Goal: Task Accomplishment & Management: Manage account settings

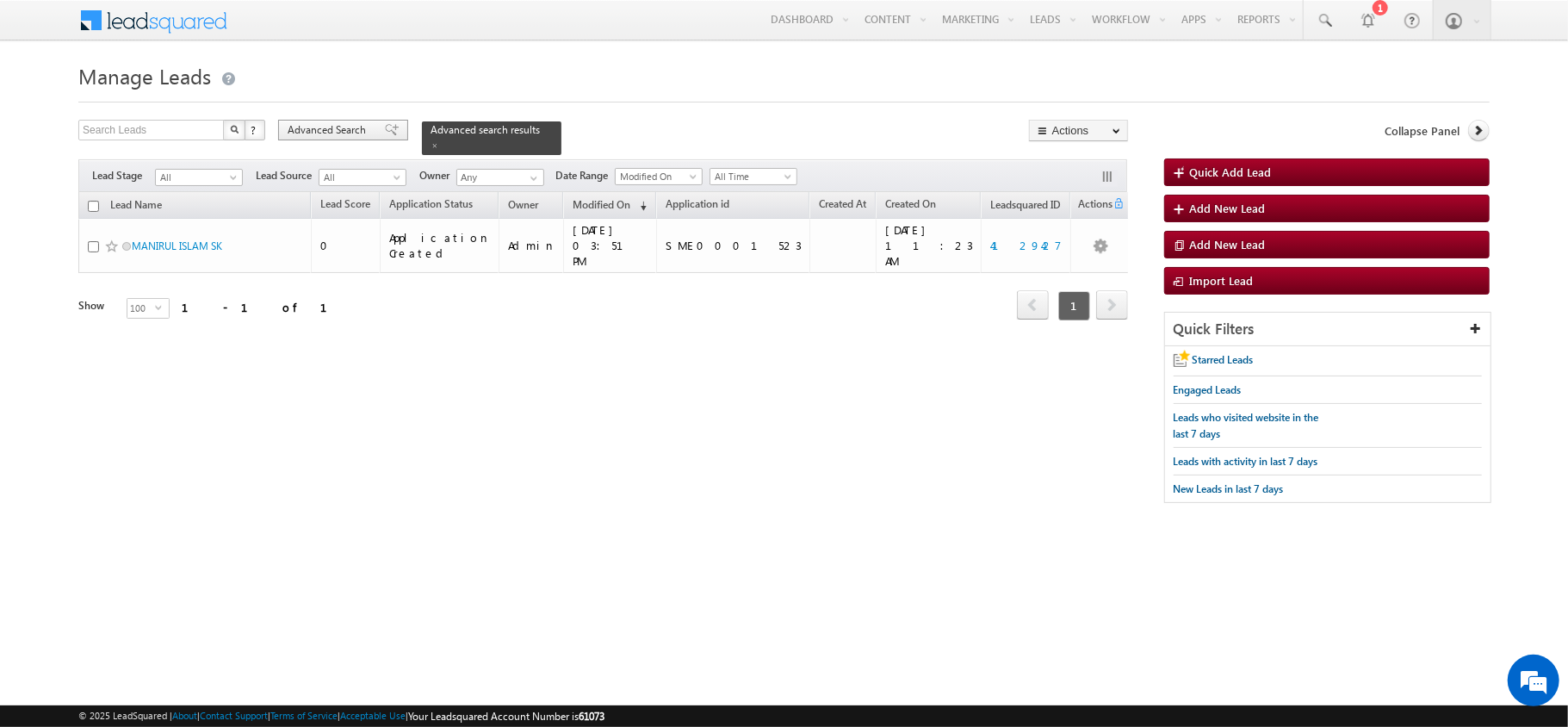
click at [369, 122] on span "Advanced Search" at bounding box center [330, 130] width 83 height 16
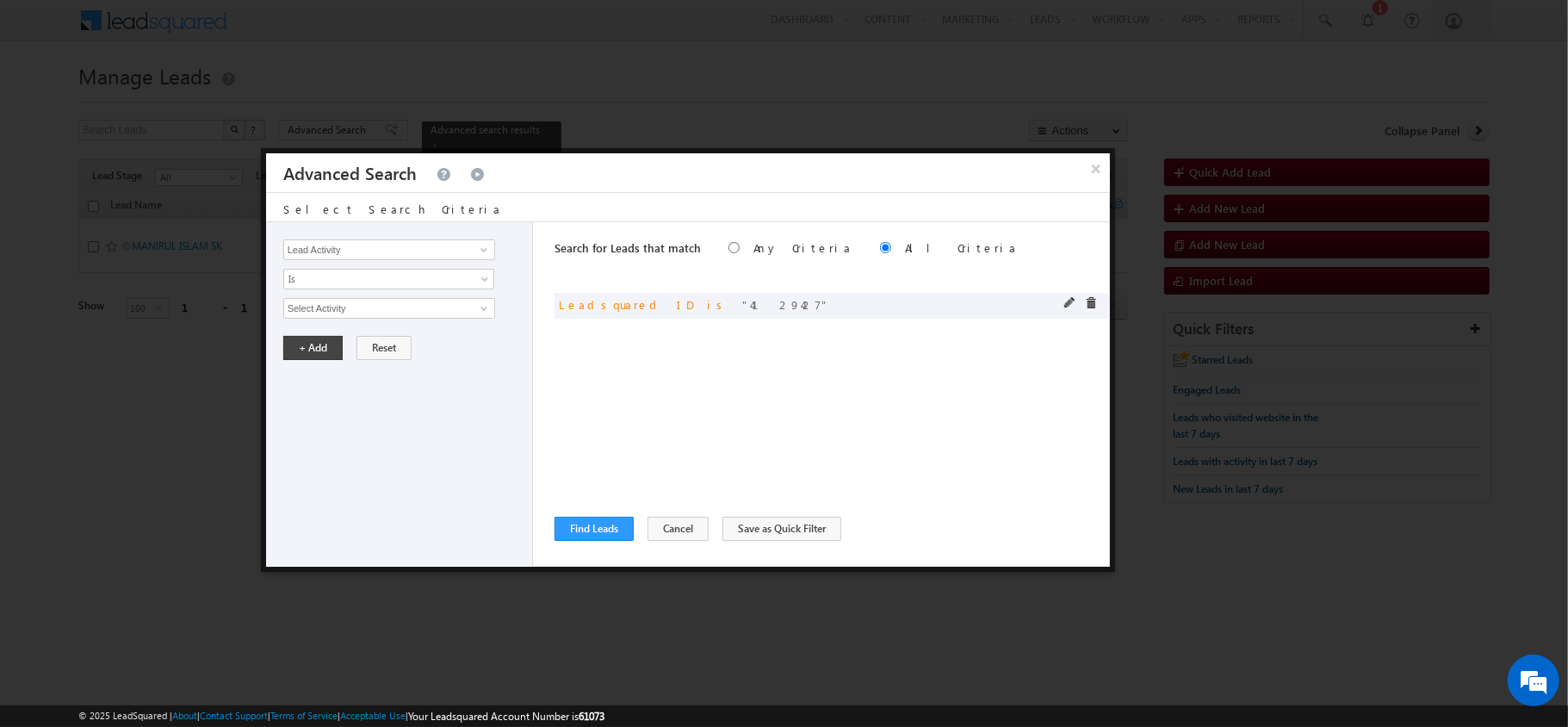
click at [1061, 308] on div "and Leadsquared ID is 4129427" at bounding box center [831, 306] width 555 height 26
click at [1065, 307] on span at bounding box center [1070, 303] width 12 height 12
click at [404, 319] on input "4129427" at bounding box center [388, 308] width 212 height 21
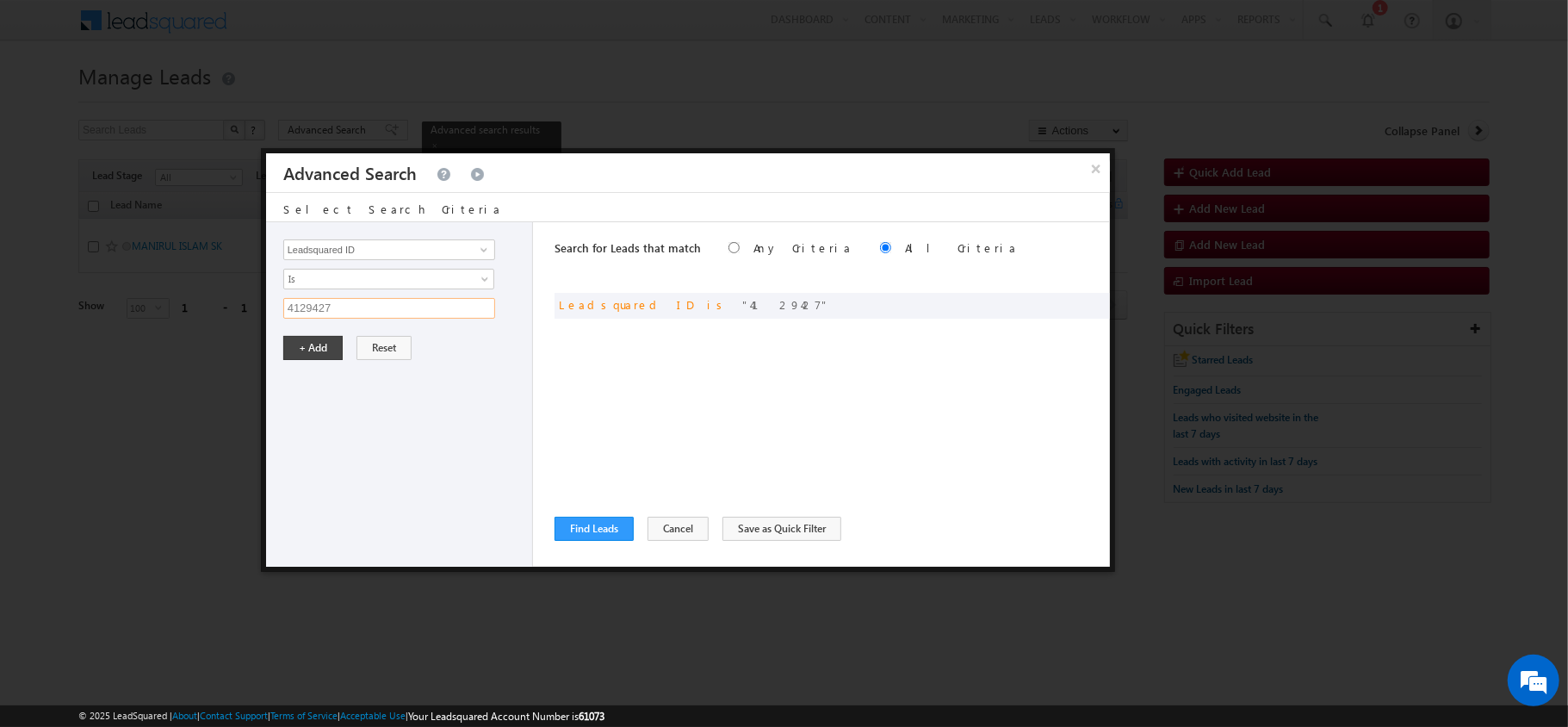
paste input "Please refer to the illustration in “ Annex B ”"
paste input "3332711"
type input "3332711"
click at [315, 343] on button "+ Add" at bounding box center [313, 348] width 60 height 24
click at [601, 531] on button "Find Leads" at bounding box center [594, 528] width 79 height 24
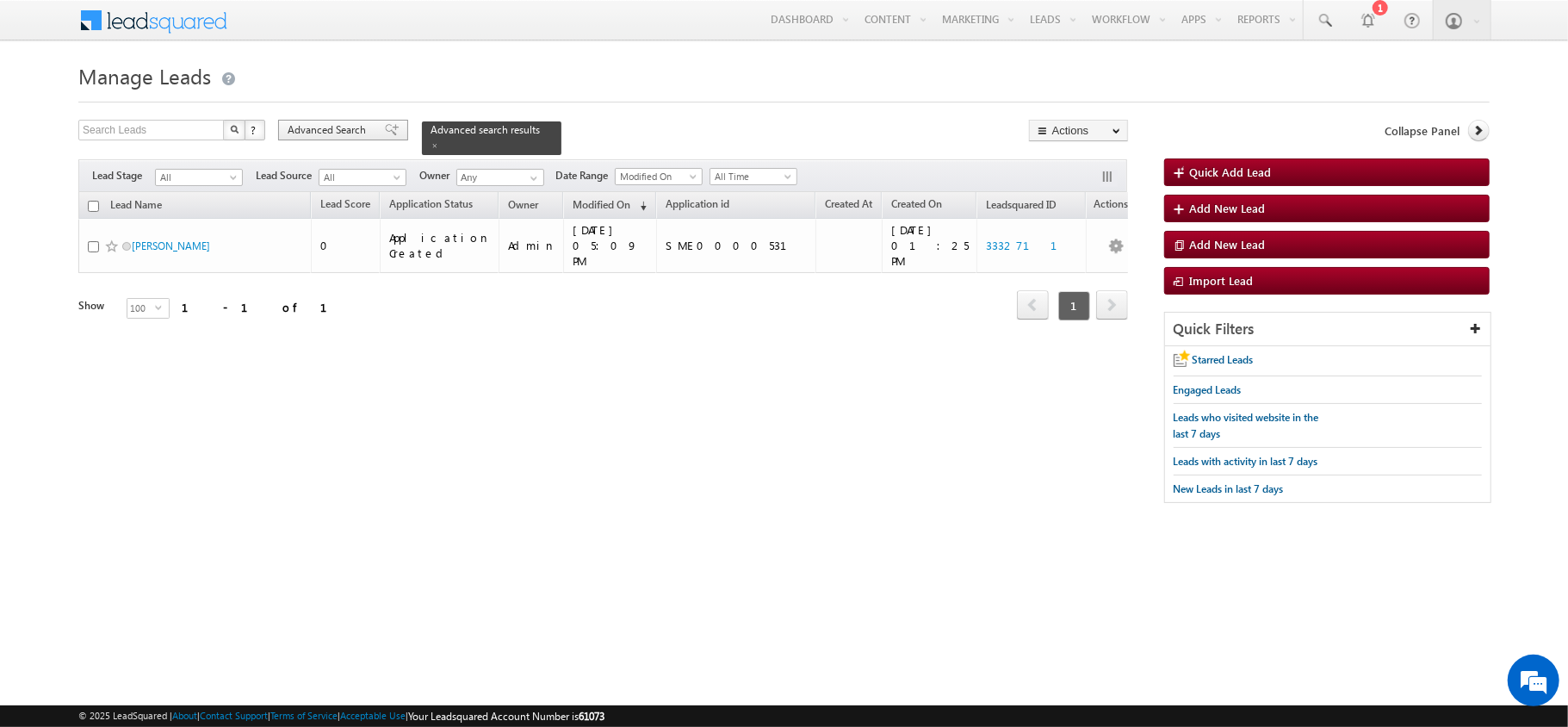
click at [361, 126] on span "Advanced Search" at bounding box center [330, 130] width 83 height 16
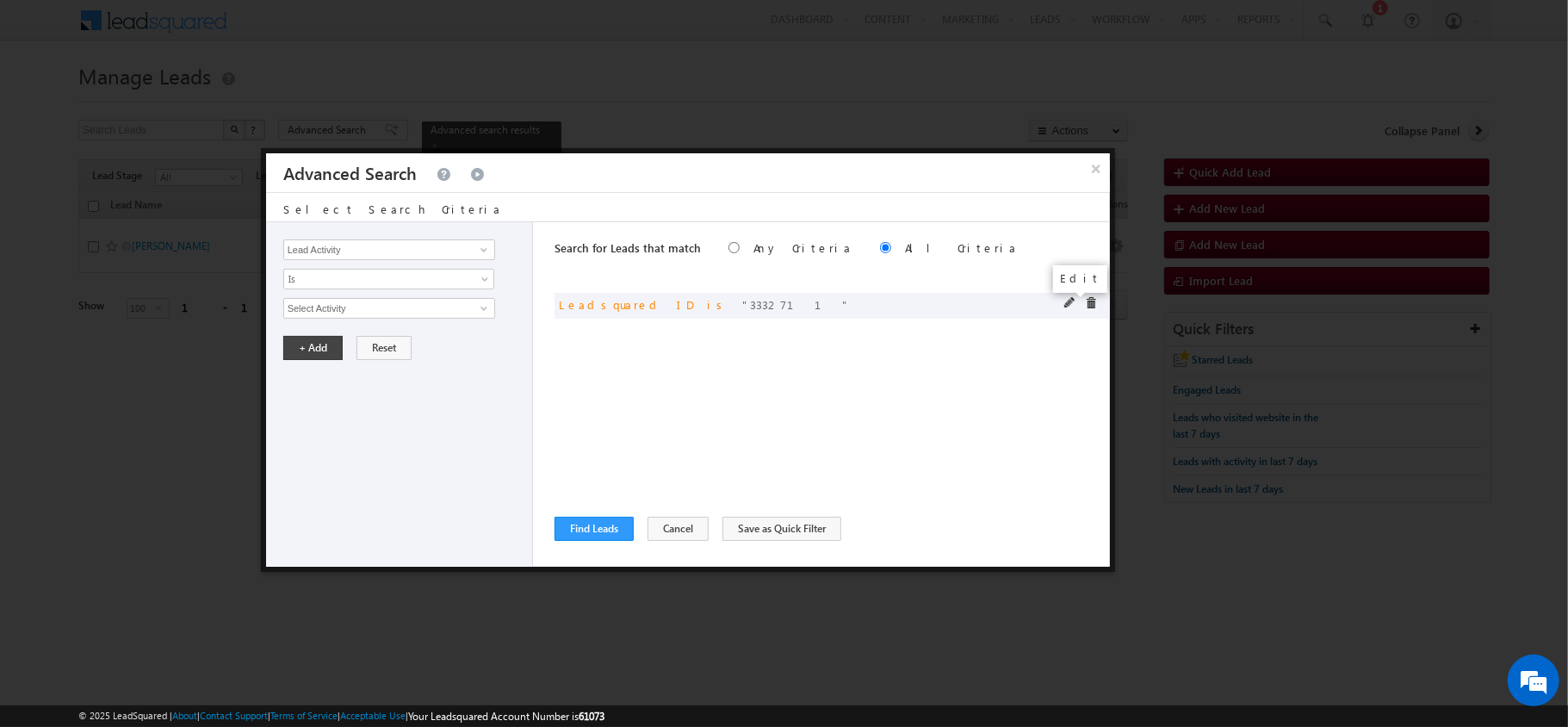
click at [1067, 304] on span at bounding box center [1070, 303] width 12 height 12
click at [399, 300] on input "3332711" at bounding box center [388, 308] width 212 height 21
paste input "193156"
type input "3193156"
click at [311, 340] on button "+ Add" at bounding box center [313, 348] width 60 height 24
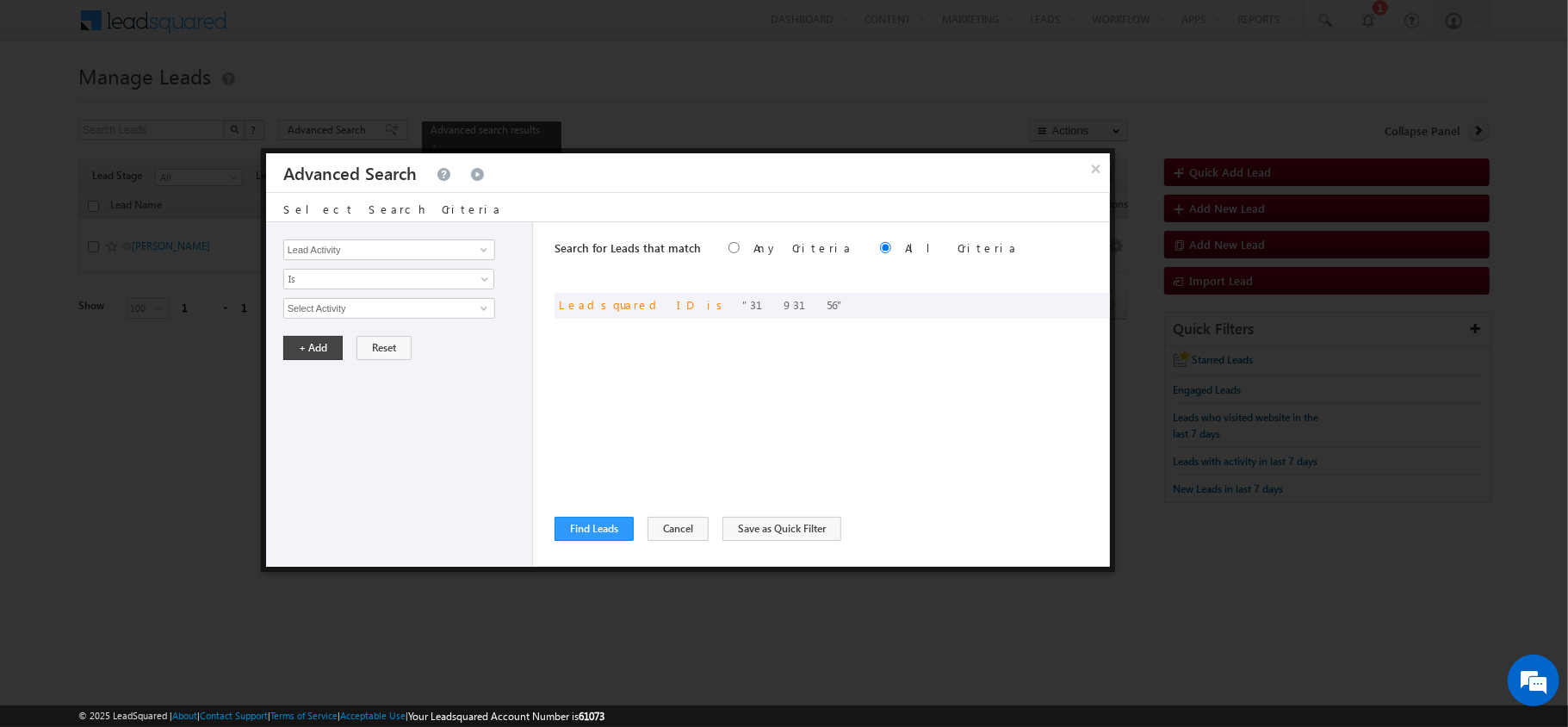
click at [587, 513] on div "Search for Leads that match Any Criteria All Criteria Note that the current tri…" at bounding box center [831, 394] width 555 height 345
click at [591, 522] on button "Find Leads" at bounding box center [594, 528] width 79 height 24
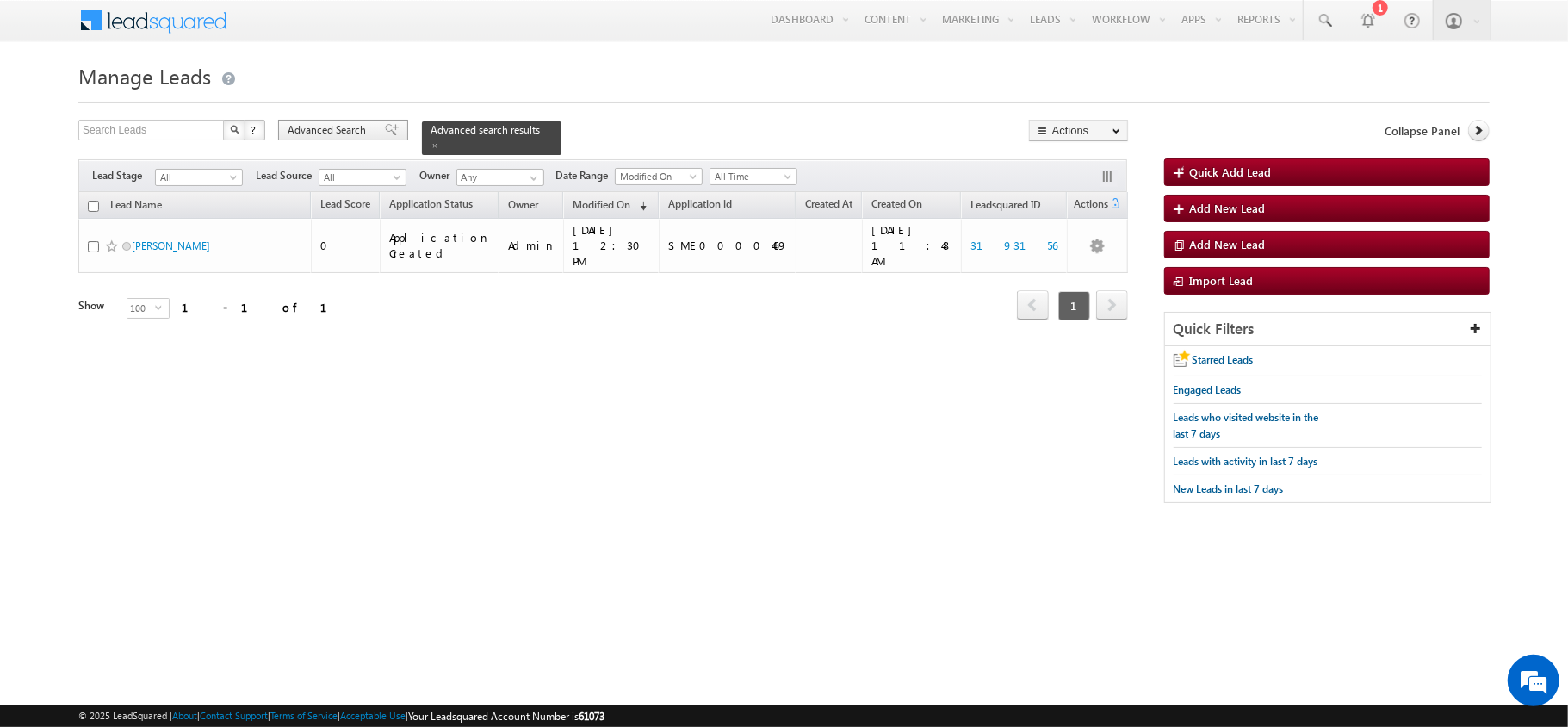
click at [361, 131] on span "Advanced Search" at bounding box center [330, 130] width 83 height 16
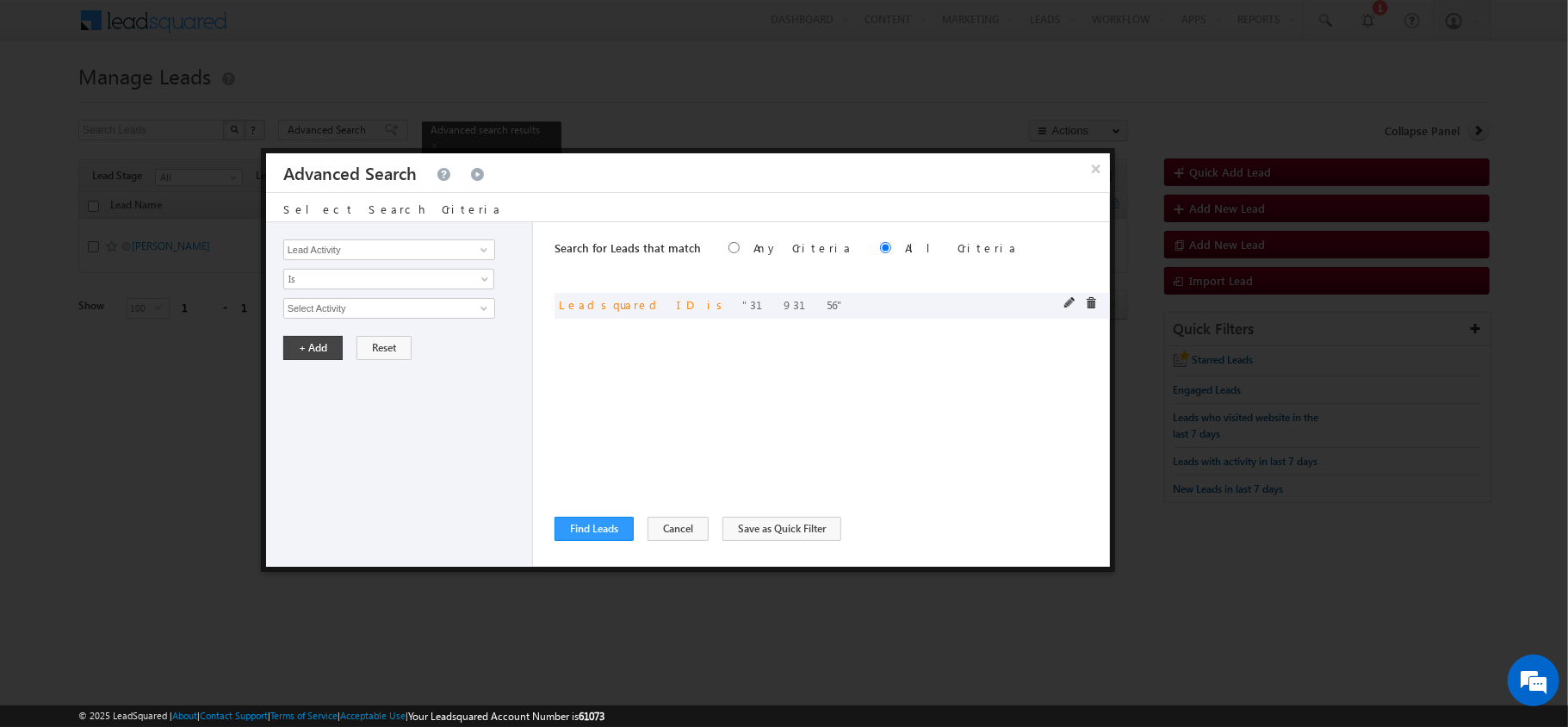
click at [1069, 303] on span at bounding box center [1070, 303] width 12 height 12
click at [501, 305] on div "3193156" at bounding box center [403, 308] width 240 height 21
click at [484, 305] on input "3193156" at bounding box center [388, 308] width 212 height 21
type input "319315"
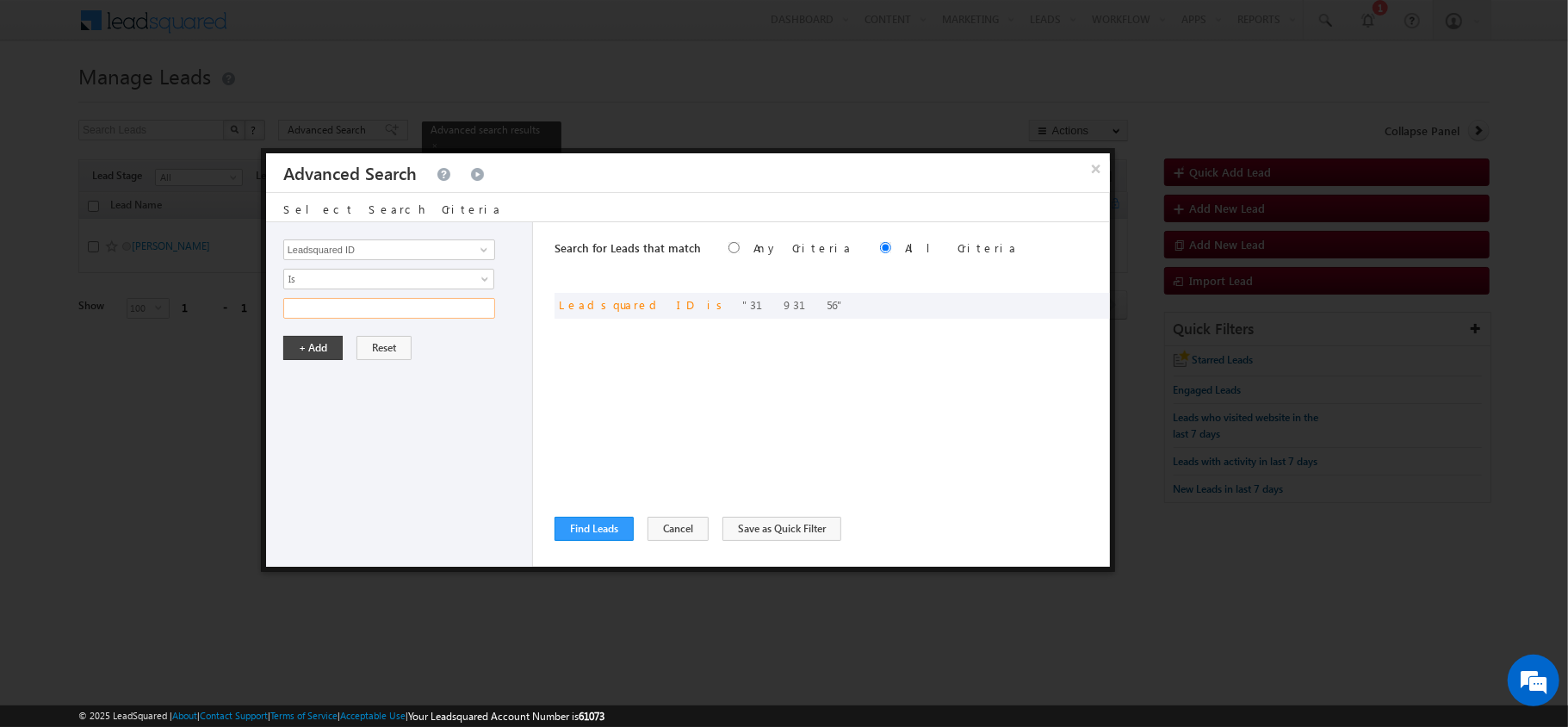
paste input "4129435"
type input "4129435"
click at [305, 348] on button "+ Add" at bounding box center [313, 348] width 60 height 24
click at [574, 518] on button "Find Leads" at bounding box center [594, 528] width 79 height 24
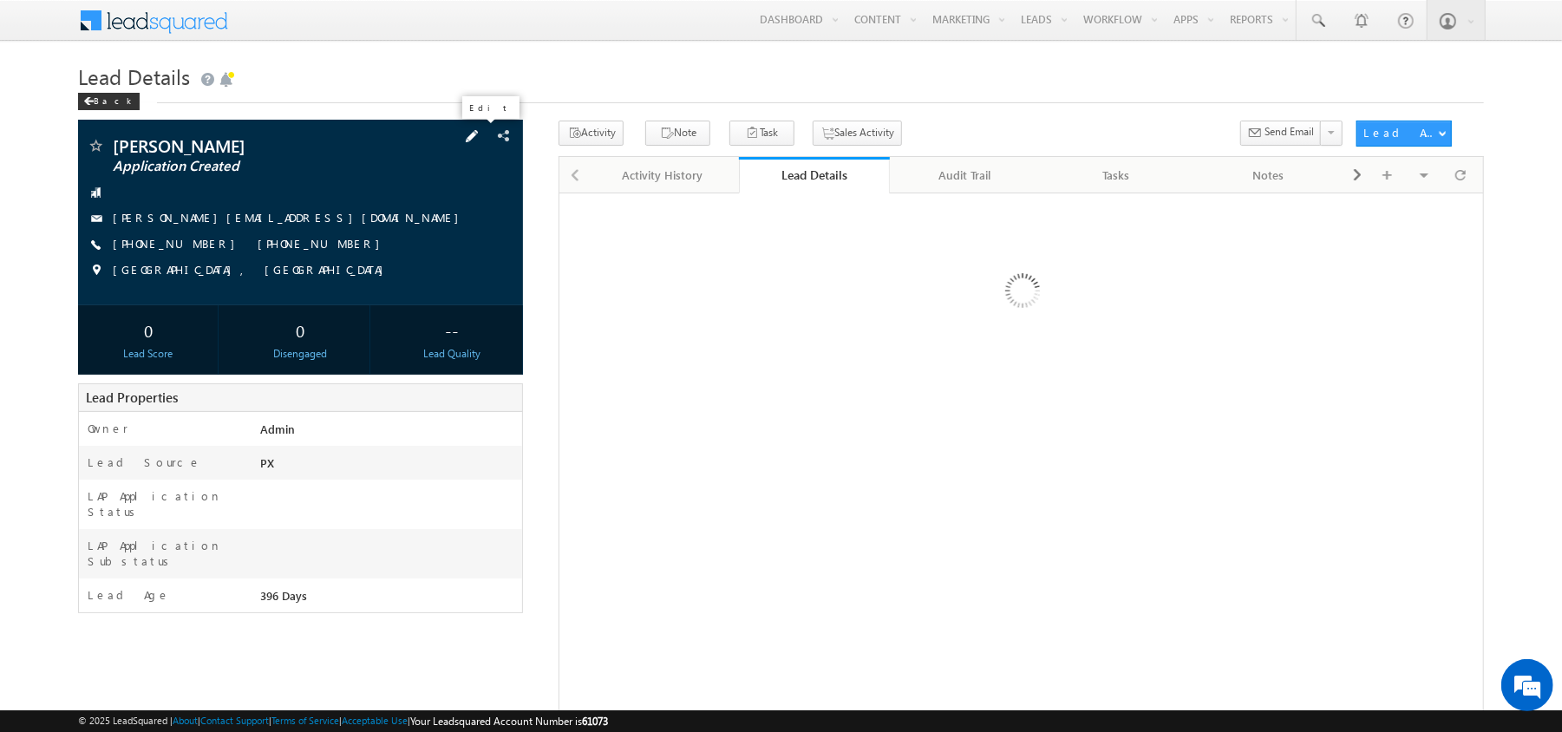
click at [481, 136] on span at bounding box center [471, 136] width 19 height 19
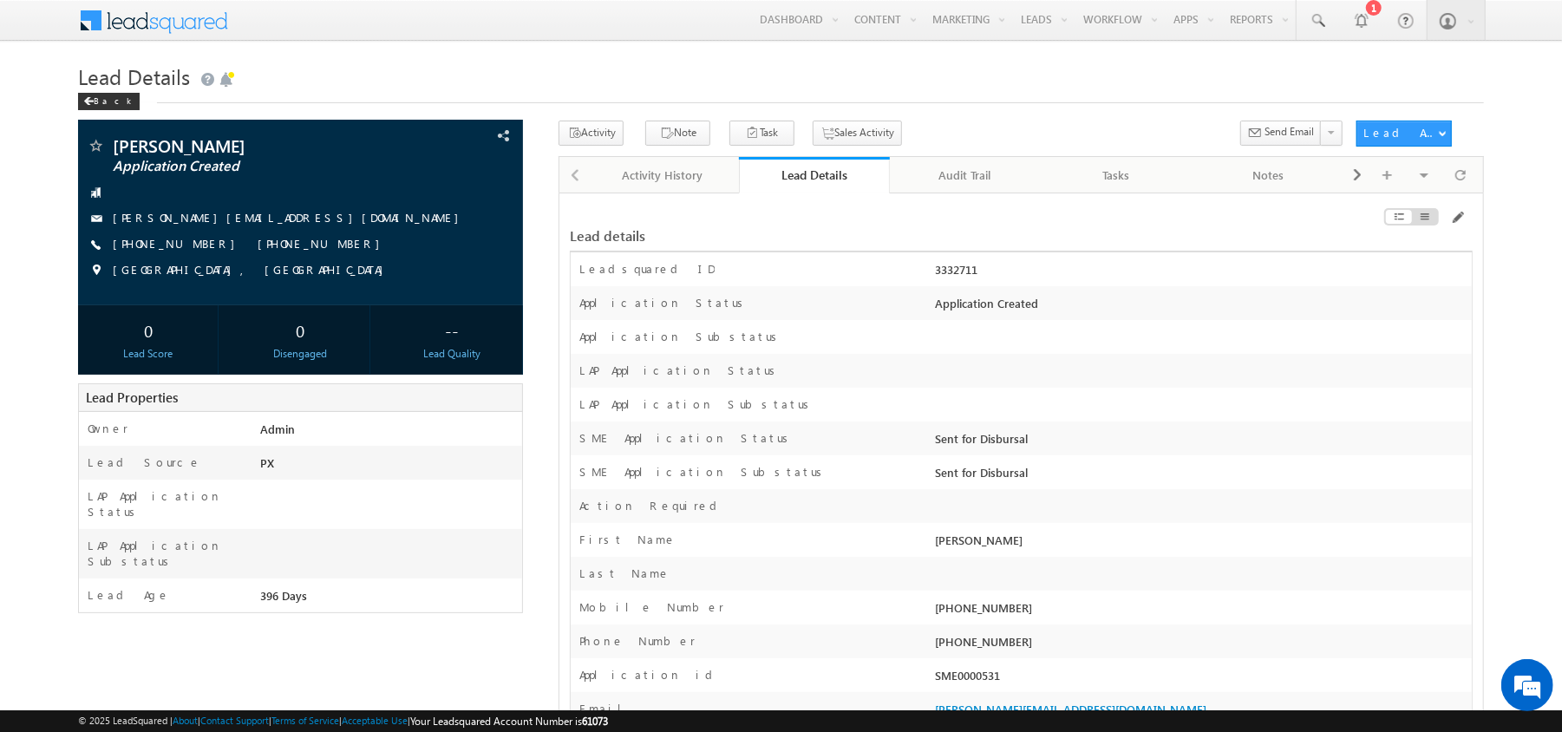
click at [1464, 222] on div at bounding box center [1329, 220] width 285 height 19
click at [1457, 219] on span at bounding box center [1457, 218] width 14 height 14
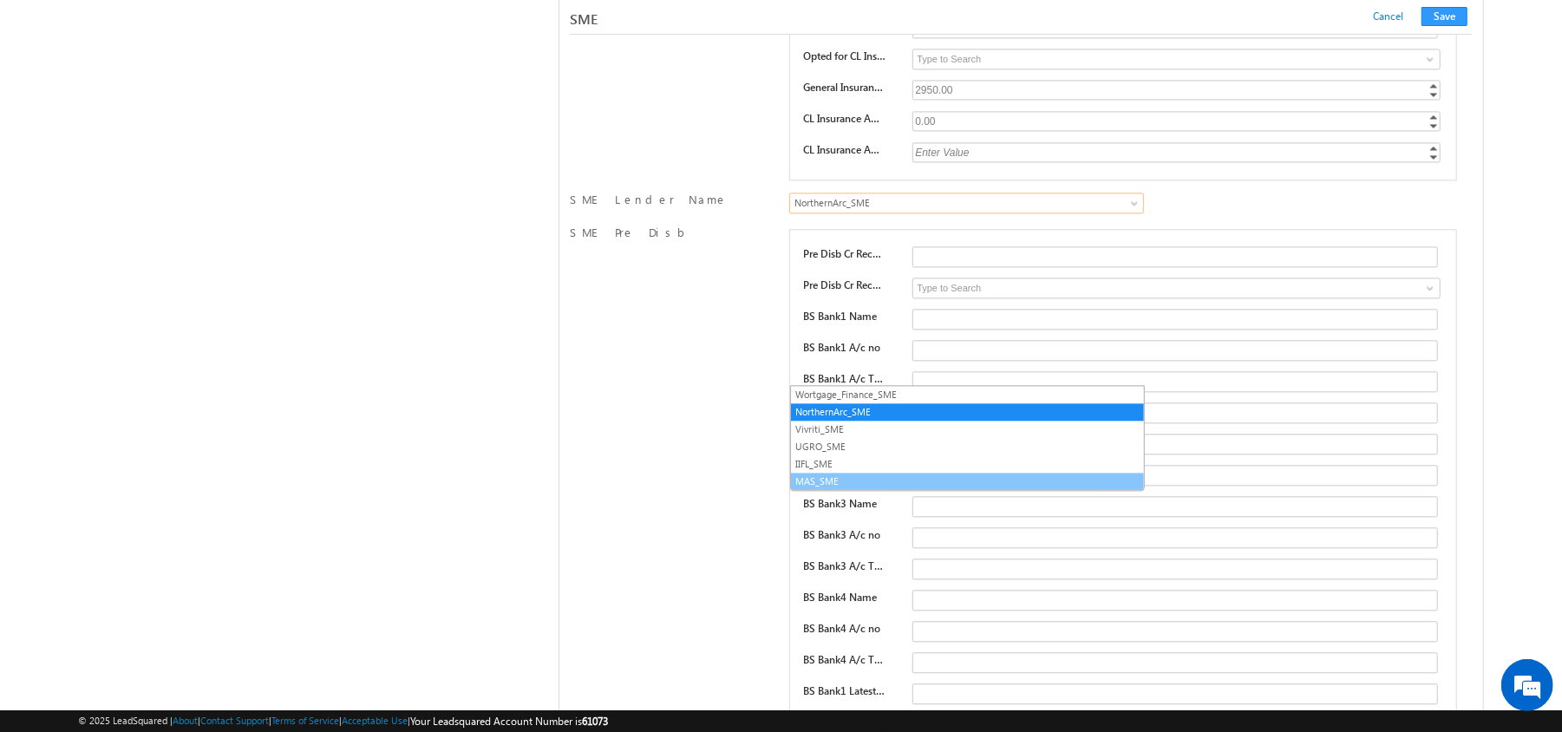
click at [913, 486] on link "MAS_SME" at bounding box center [967, 481] width 353 height 16
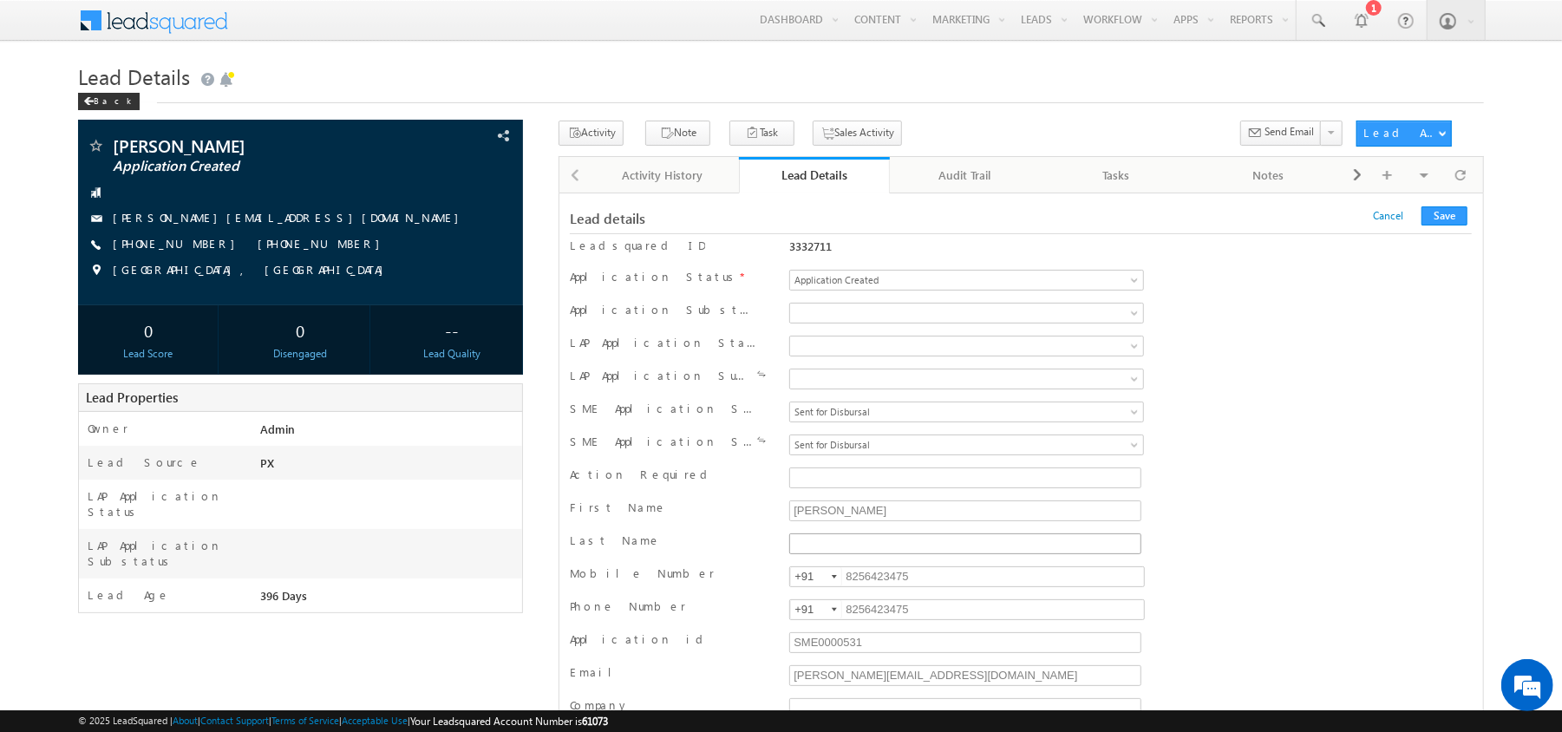
scroll to position [69, 0]
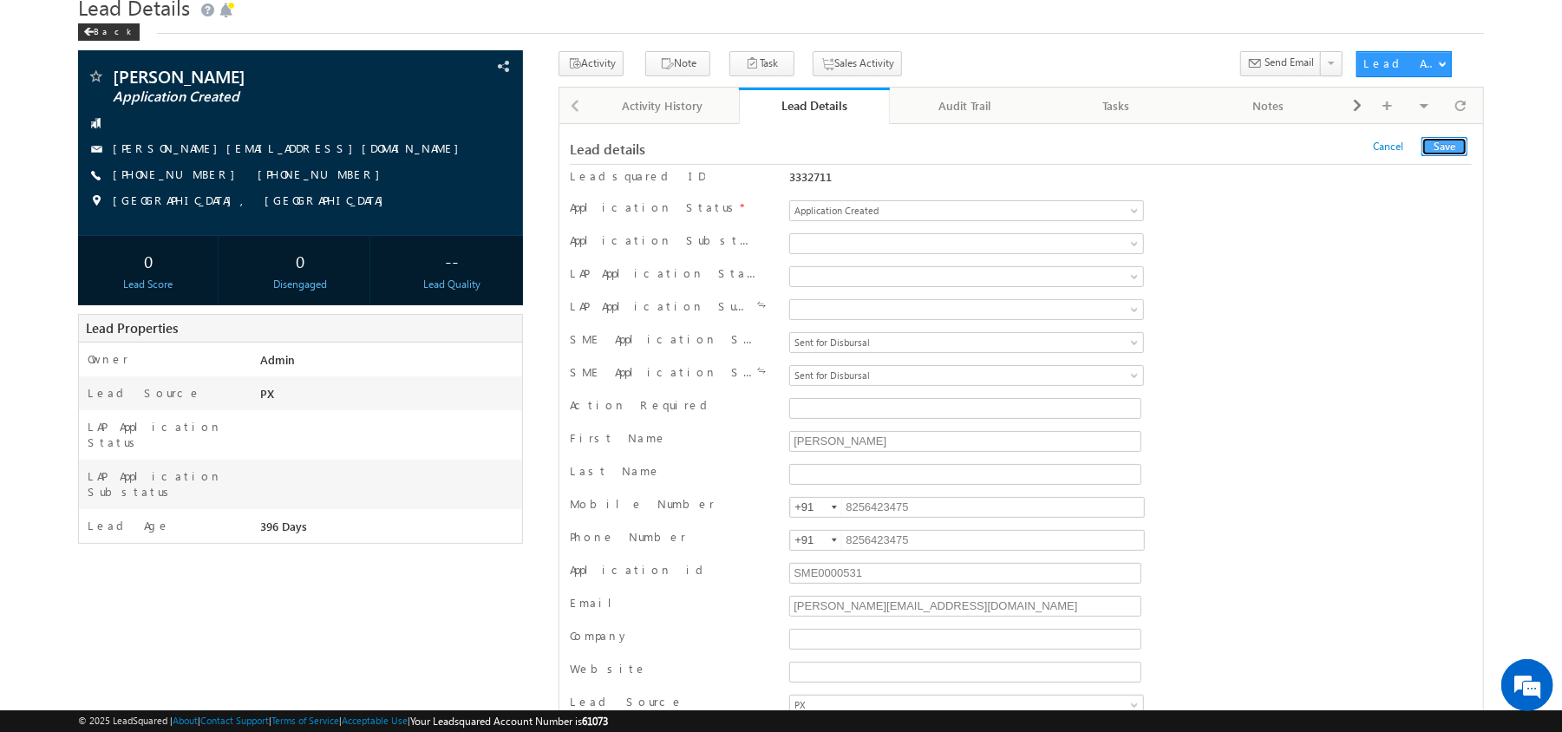
click at [1433, 143] on button "Save" at bounding box center [1444, 146] width 46 height 19
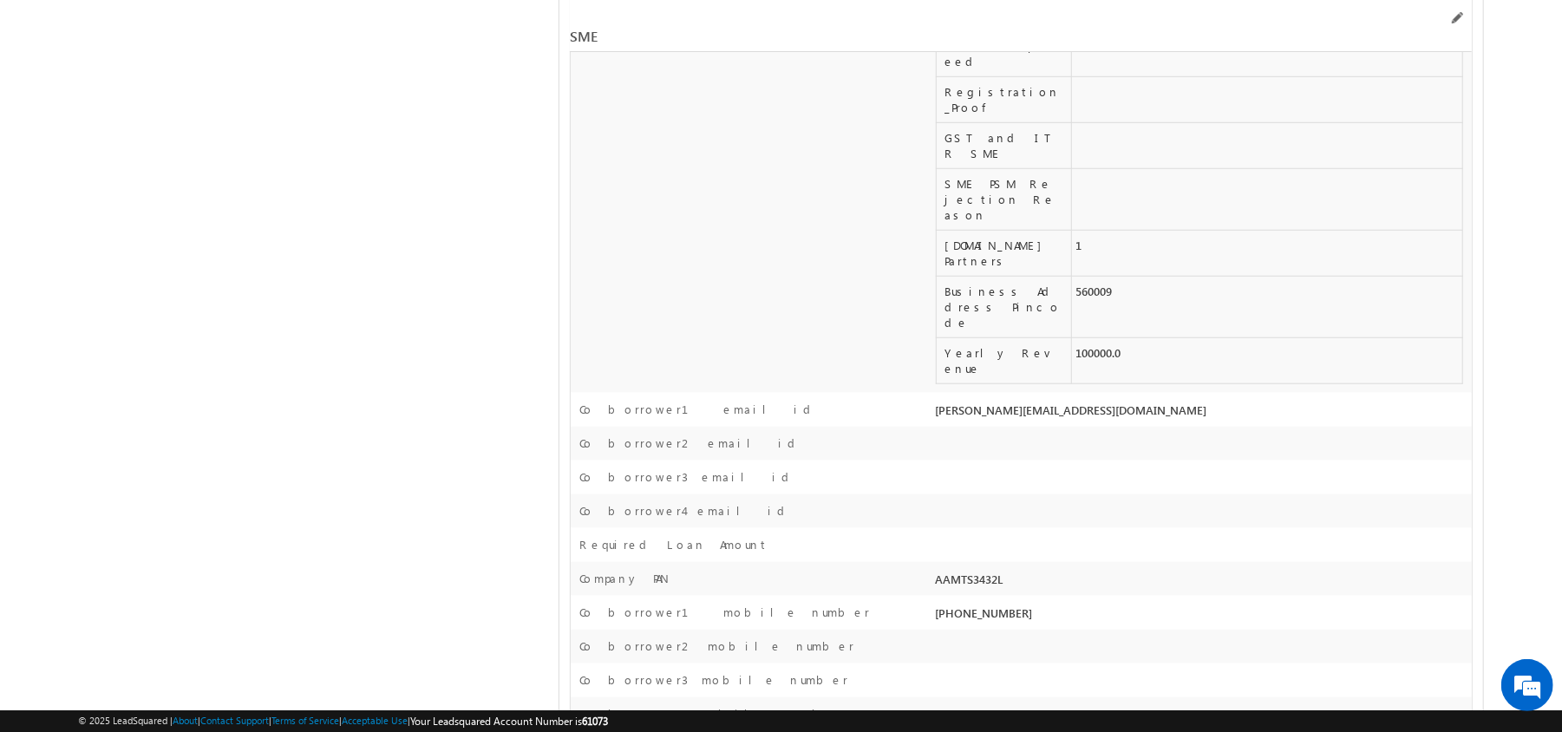
scroll to position [29129, 0]
click at [1455, 12] on span at bounding box center [1456, 18] width 14 height 14
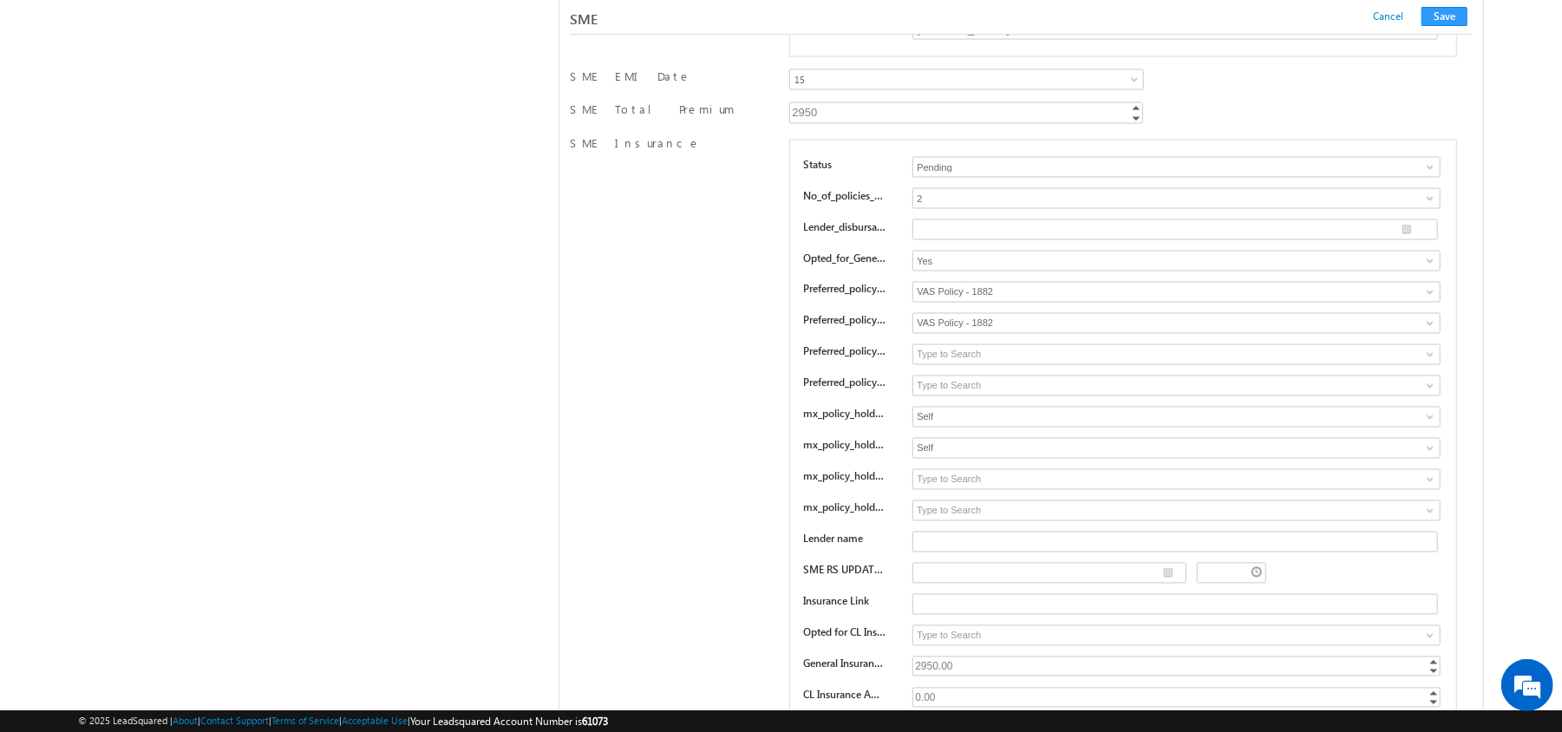
scroll to position [25934, 0]
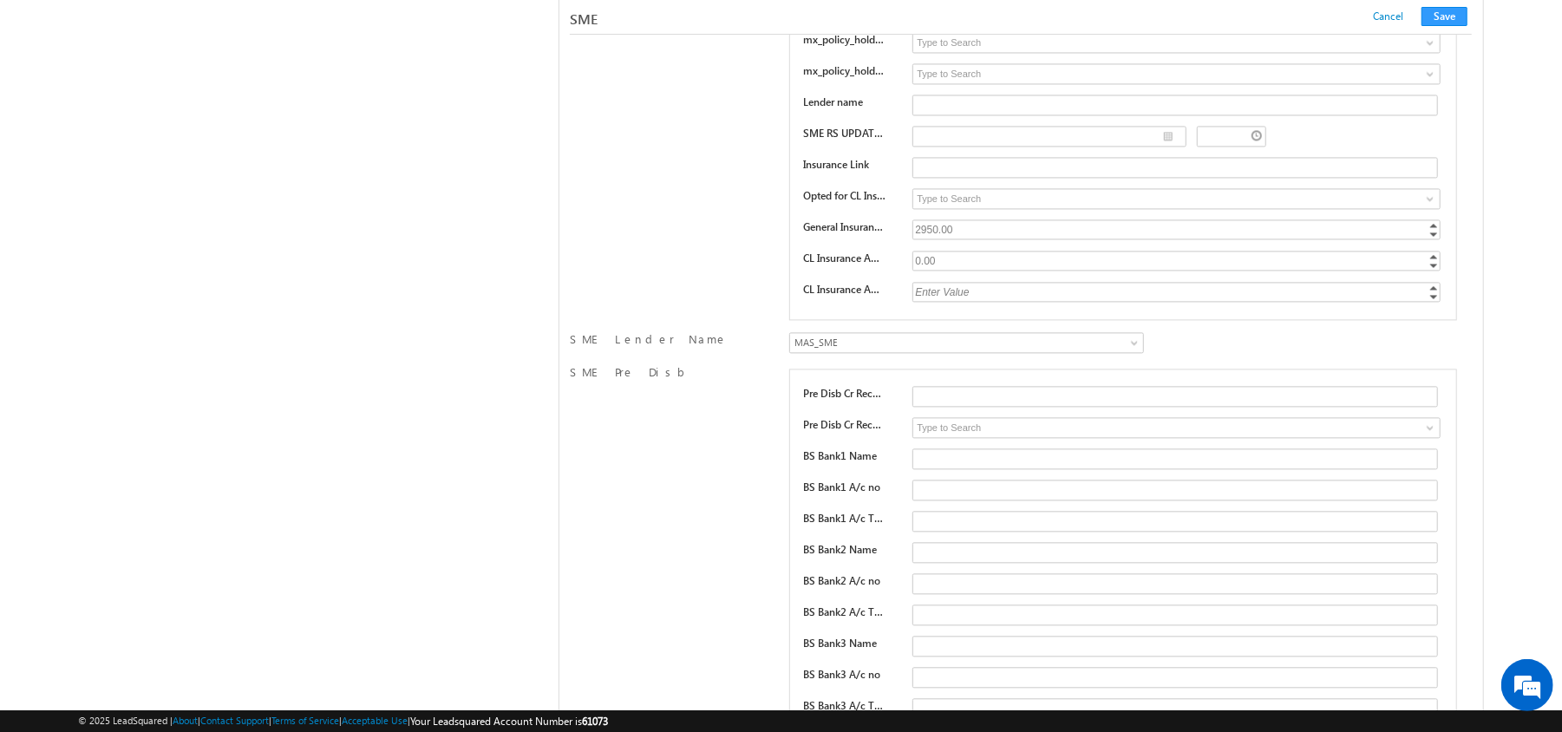
click at [931, 320] on div "Status Pending Approved Pending No_of_policies_opted_in 1 2 3 4 2 Lender_disbur…" at bounding box center [1122, 11] width 667 height 617
click at [934, 209] on input at bounding box center [1176, 198] width 528 height 21
type input "Yes"
click at [1447, 17] on button "Save" at bounding box center [1444, 16] width 46 height 19
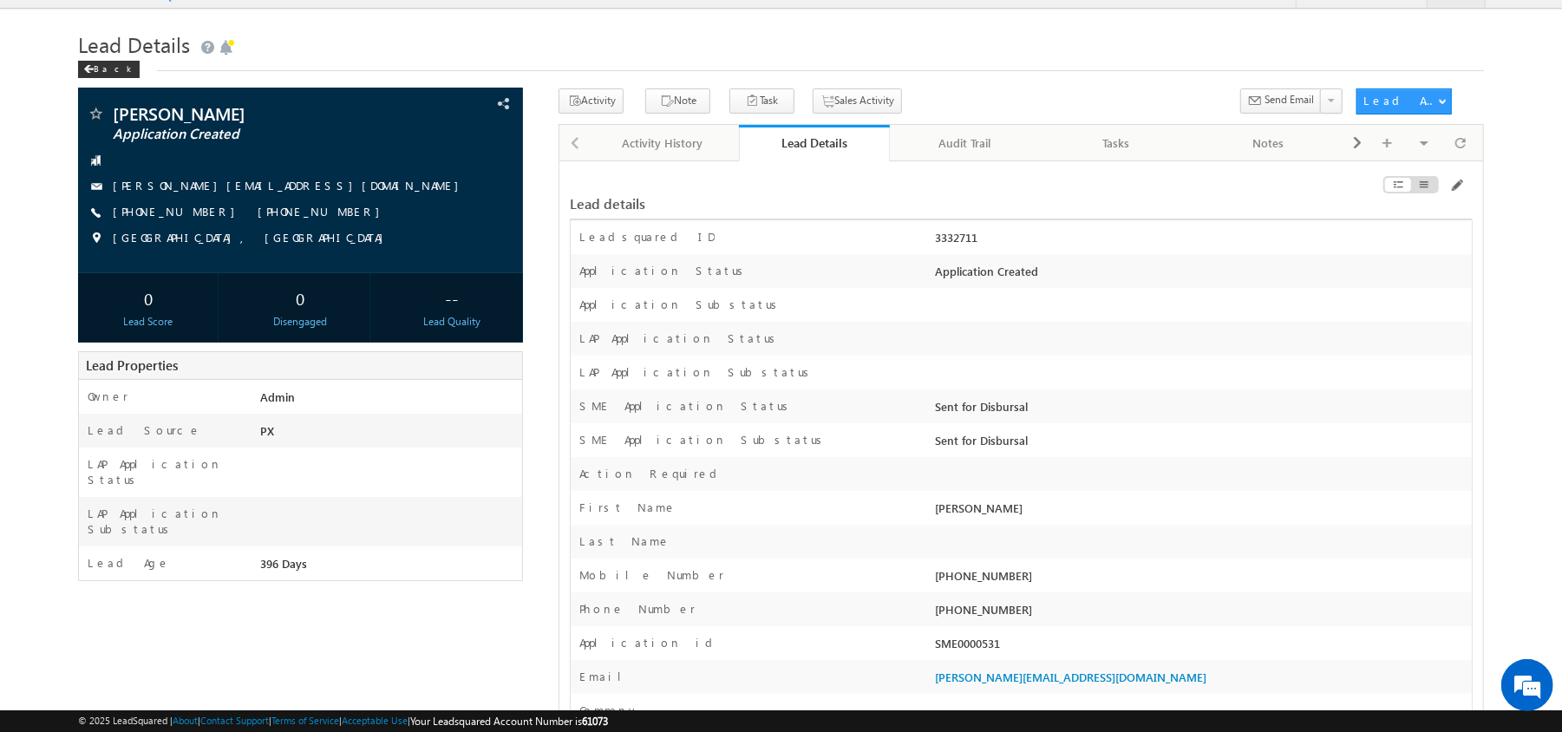
scroll to position [45, 0]
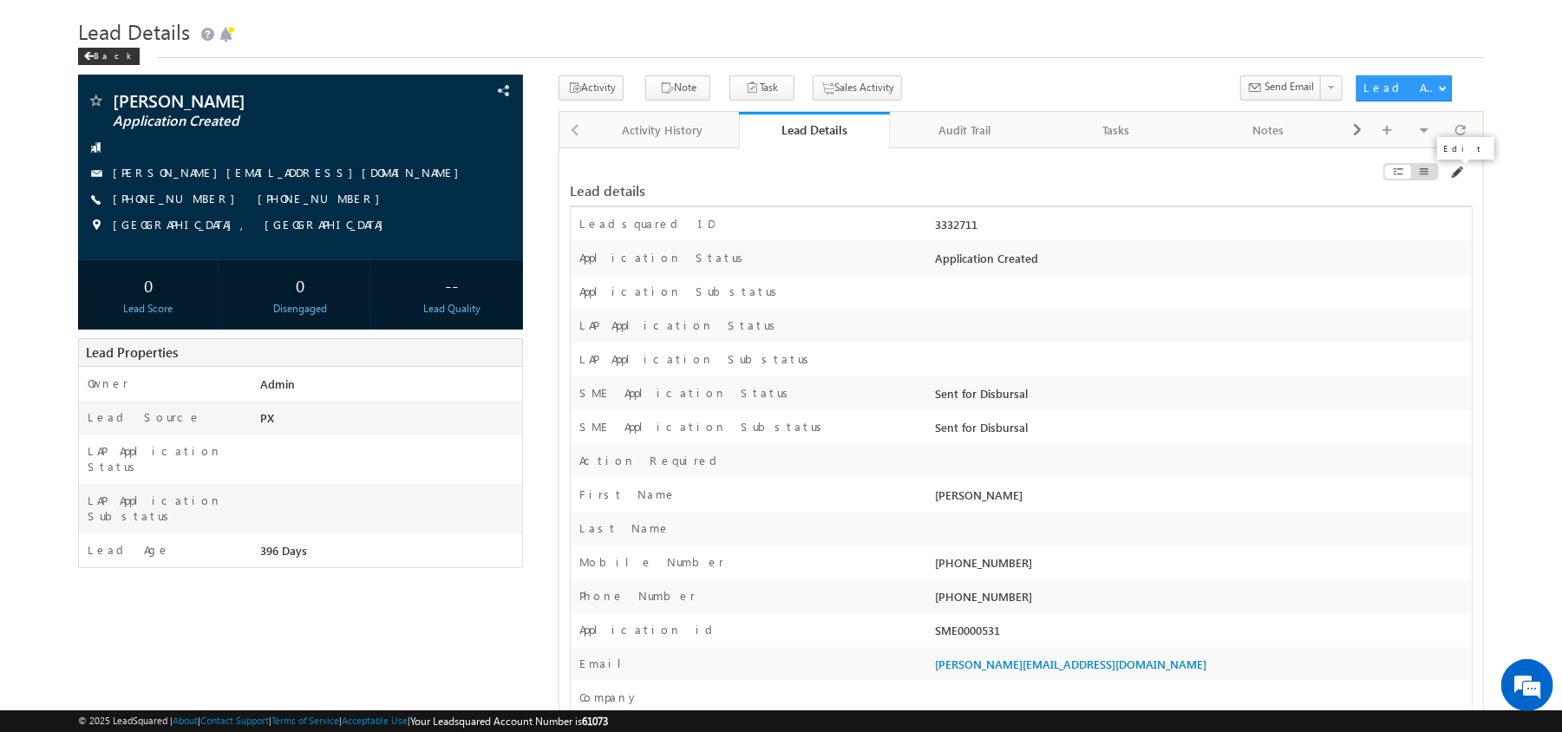
click at [1458, 174] on span at bounding box center [1456, 173] width 14 height 14
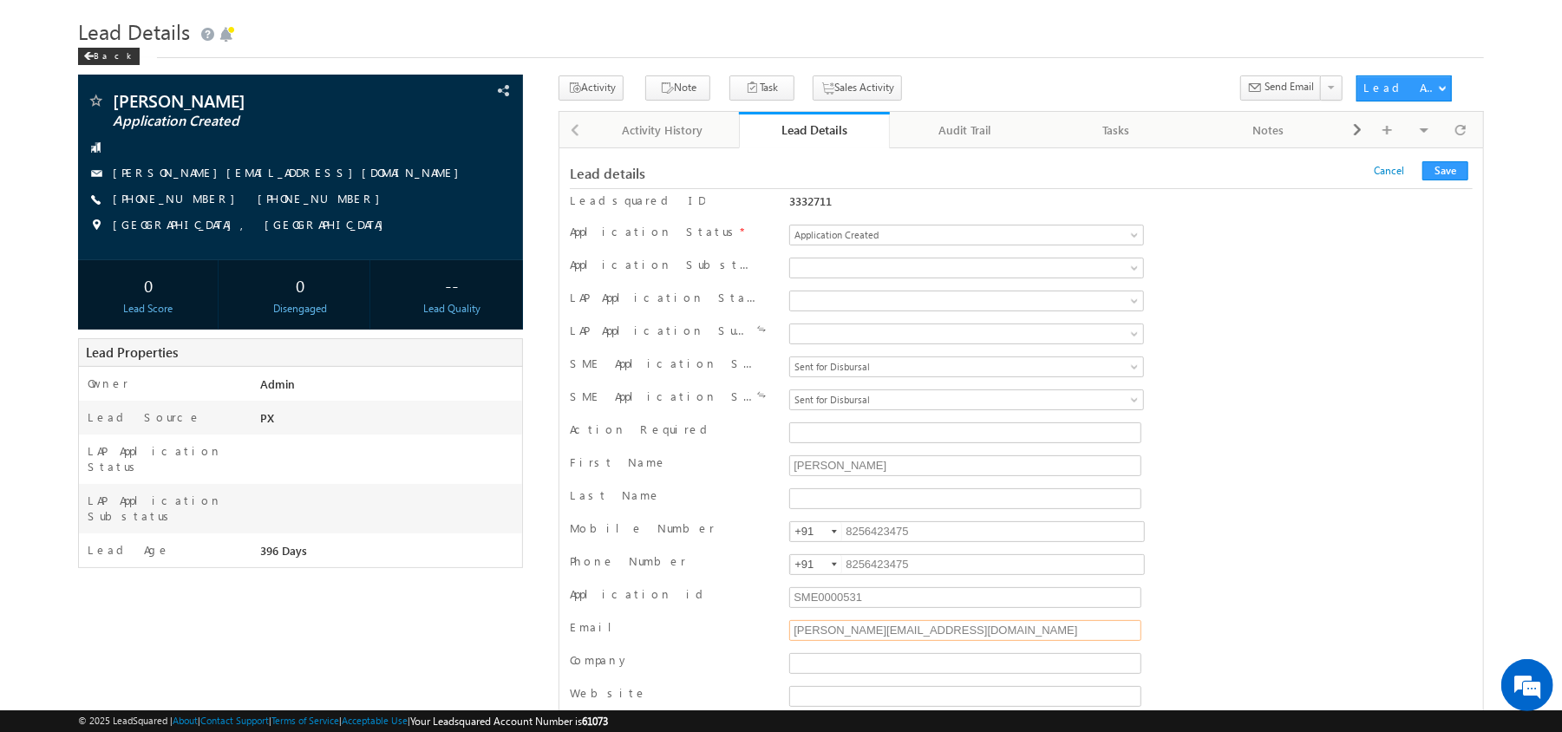
click at [899, 641] on input "karthikeyan.a1@werize.com" at bounding box center [965, 630] width 352 height 21
type input "[PERSON_NAME][EMAIL_ADDRESS][DOMAIN_NAME]"
click at [1462, 173] on button "Save" at bounding box center [1445, 170] width 46 height 19
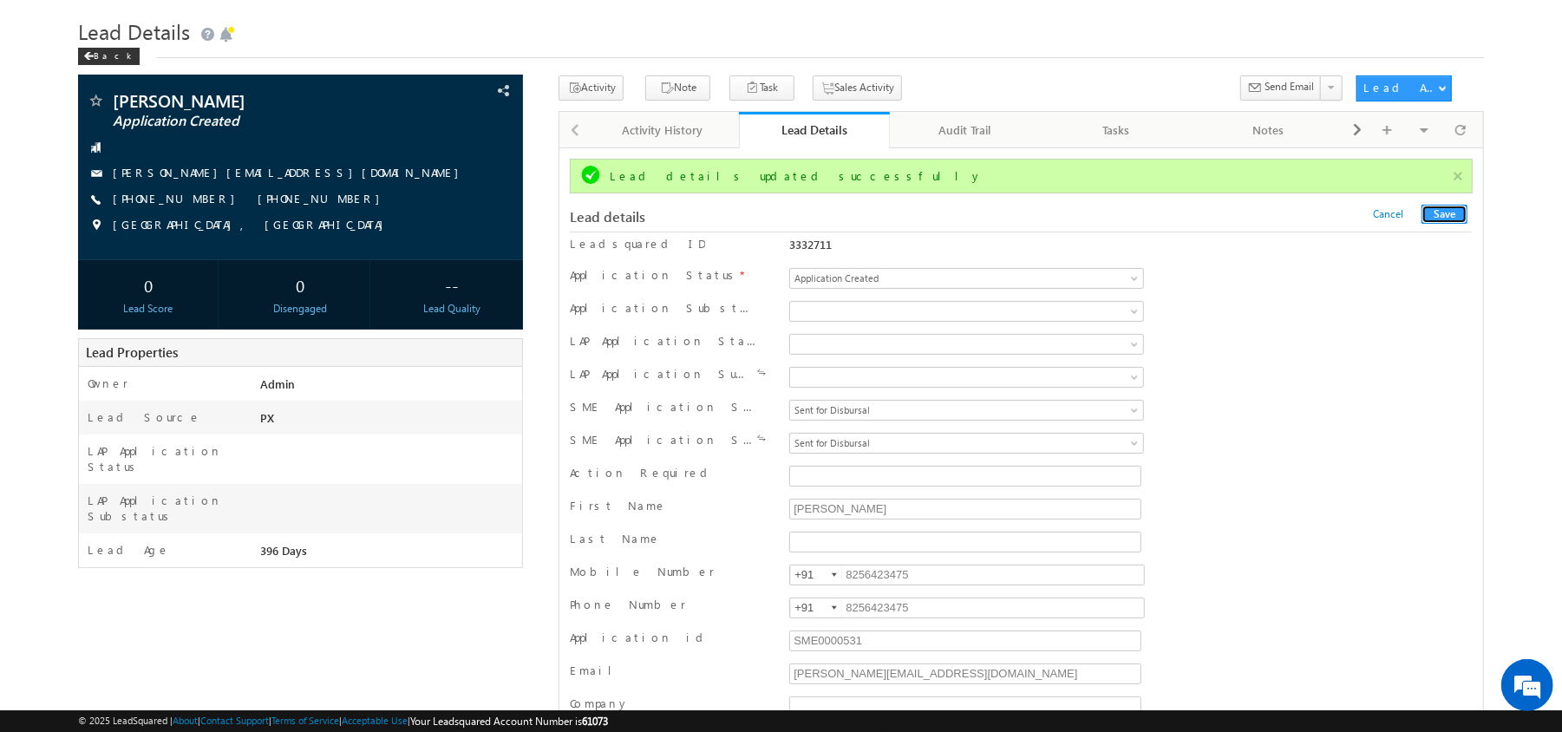
scroll to position [0, 0]
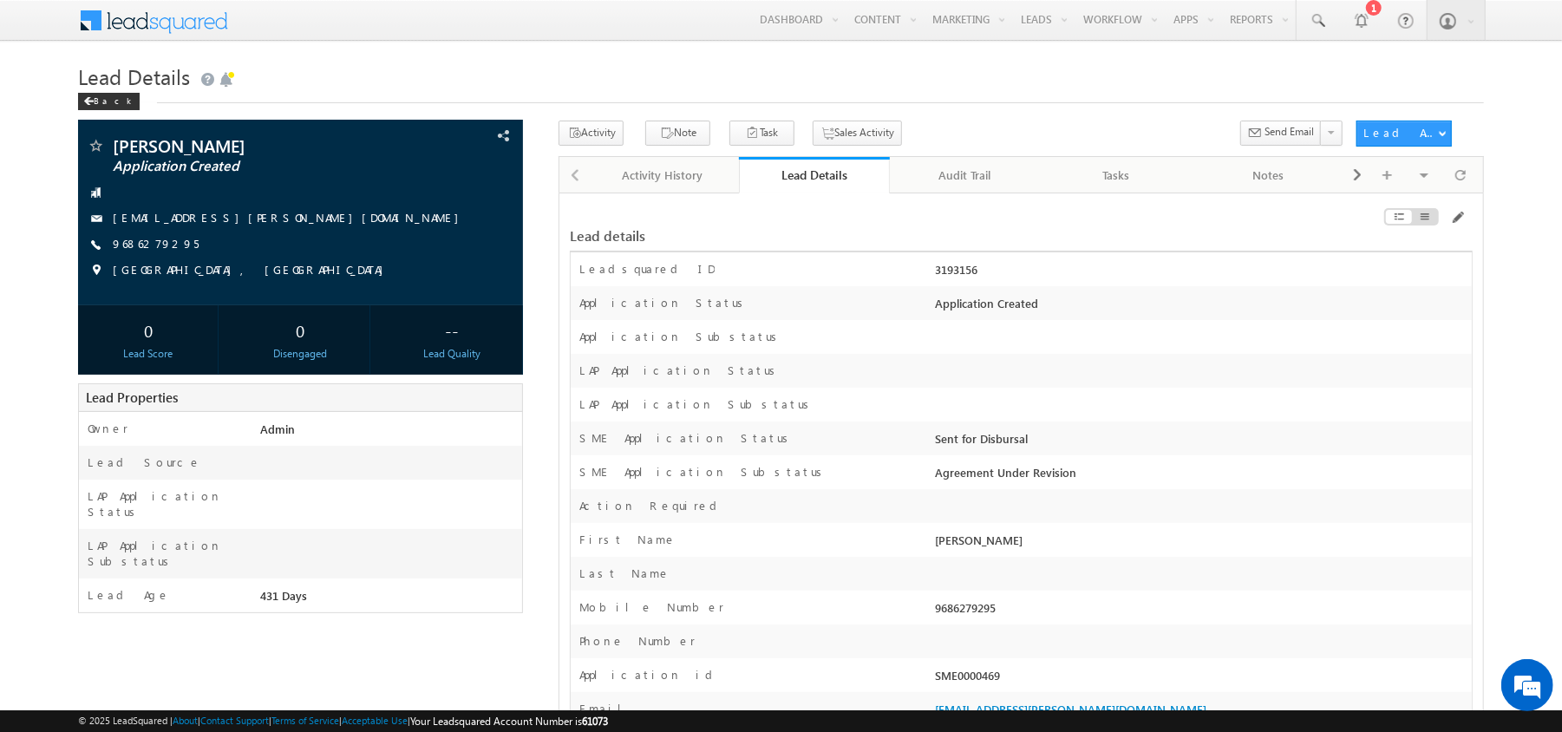
click at [1445, 219] on div at bounding box center [1329, 220] width 285 height 19
click at [1446, 219] on div at bounding box center [1329, 220] width 285 height 19
click at [1452, 222] on span at bounding box center [1457, 218] width 14 height 14
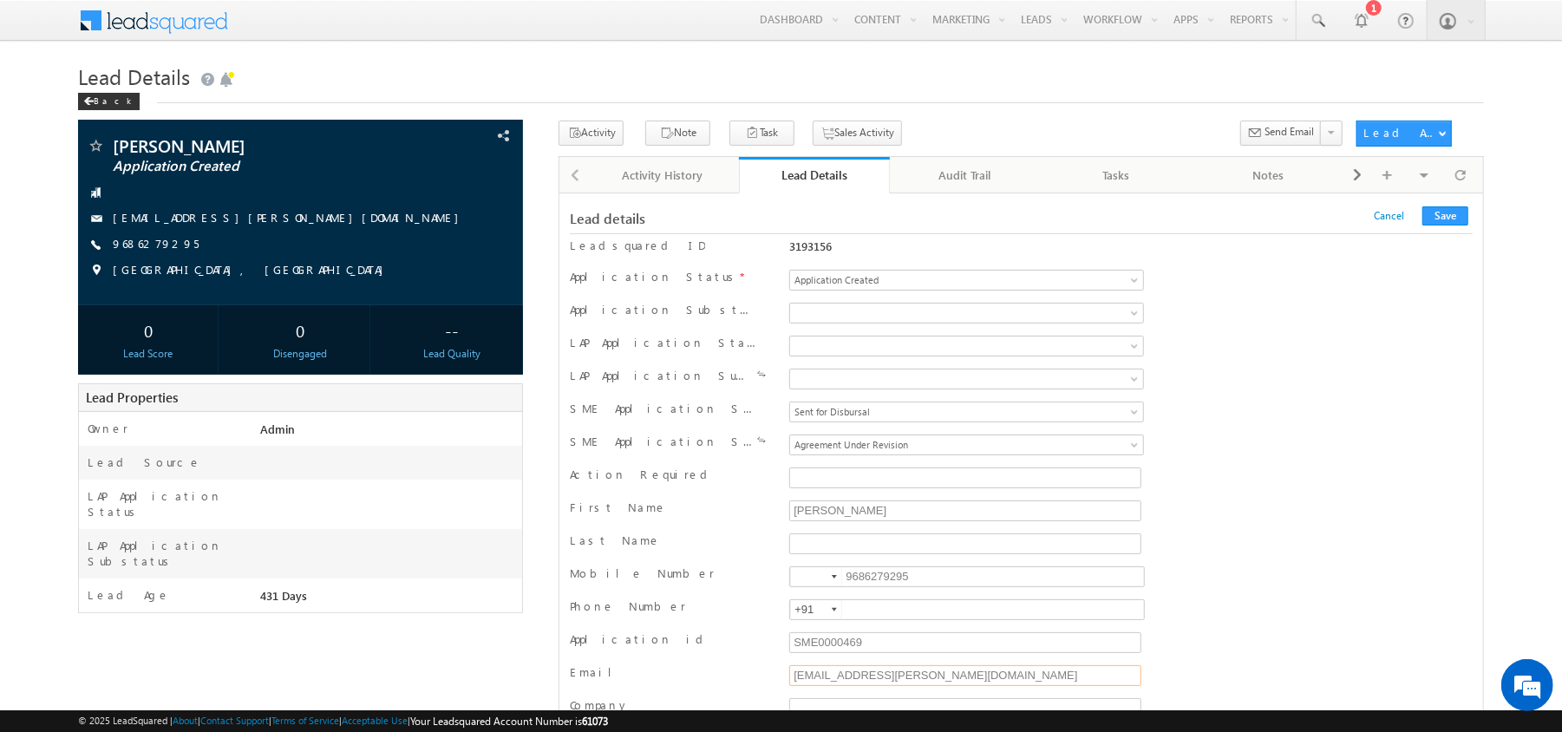
click at [892, 675] on input "swati.shikha@werize.com" at bounding box center [965, 675] width 352 height 21
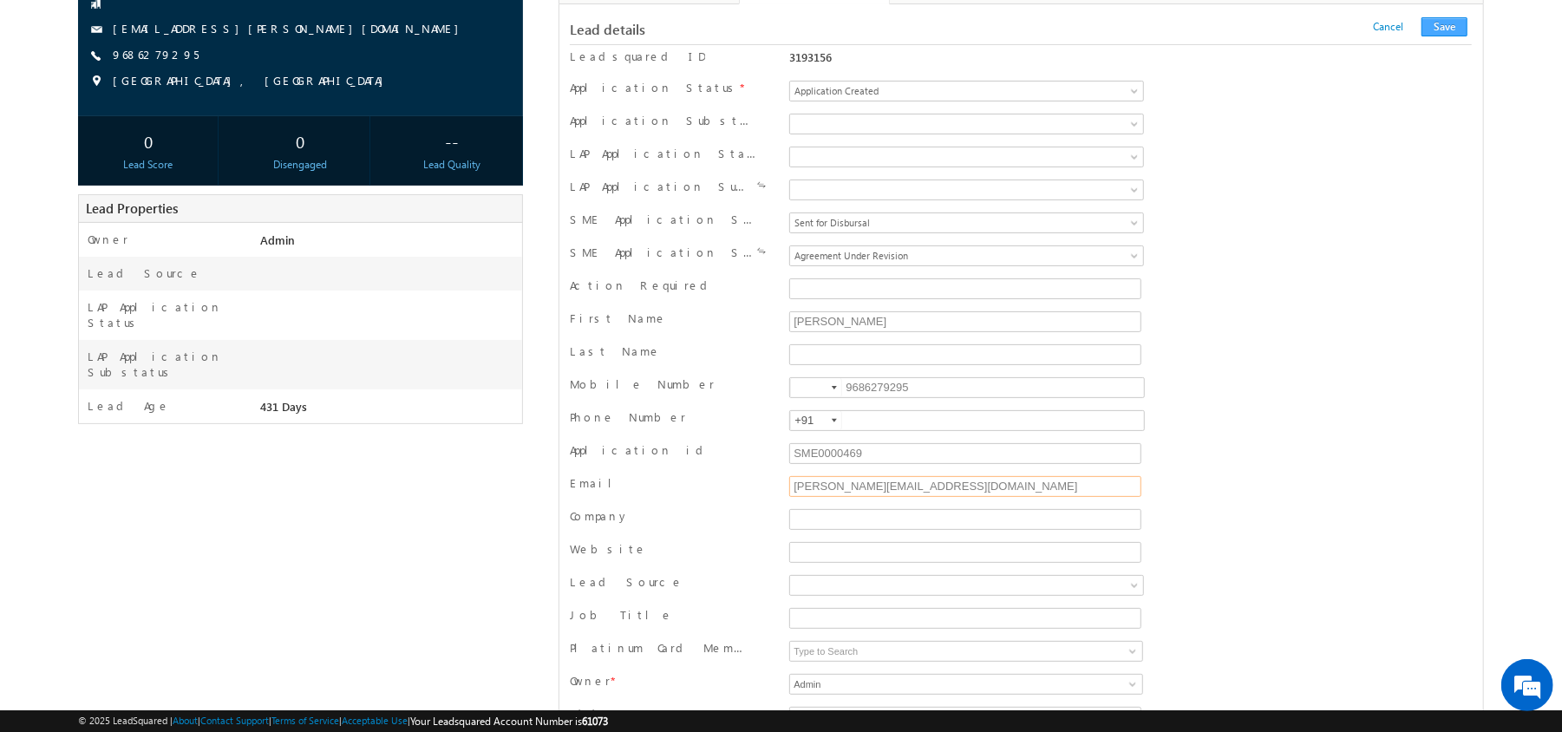
type input "[PERSON_NAME][EMAIL_ADDRESS][DOMAIN_NAME]"
click at [1446, 31] on button "Save" at bounding box center [1444, 26] width 46 height 19
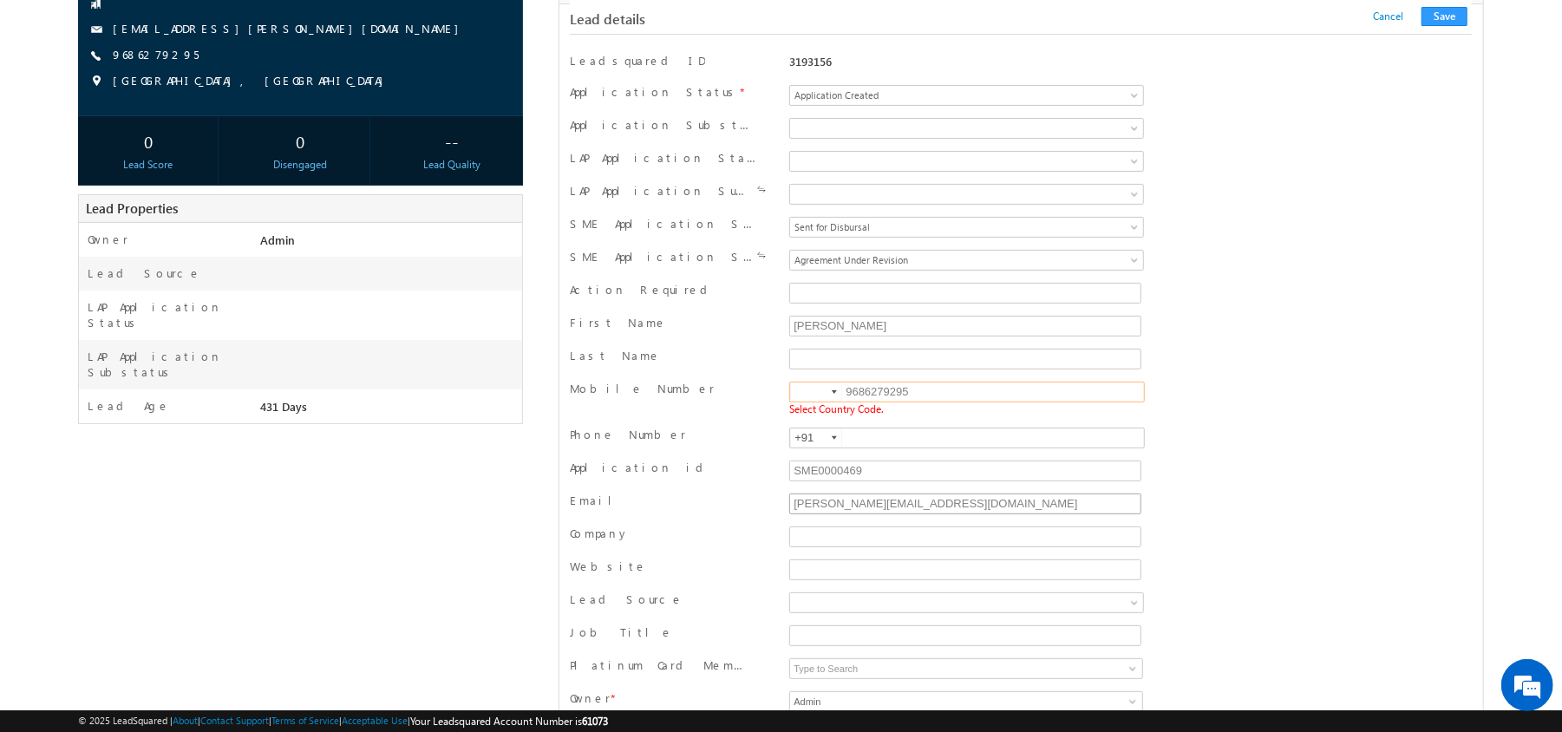
scroll to position [208, 0]
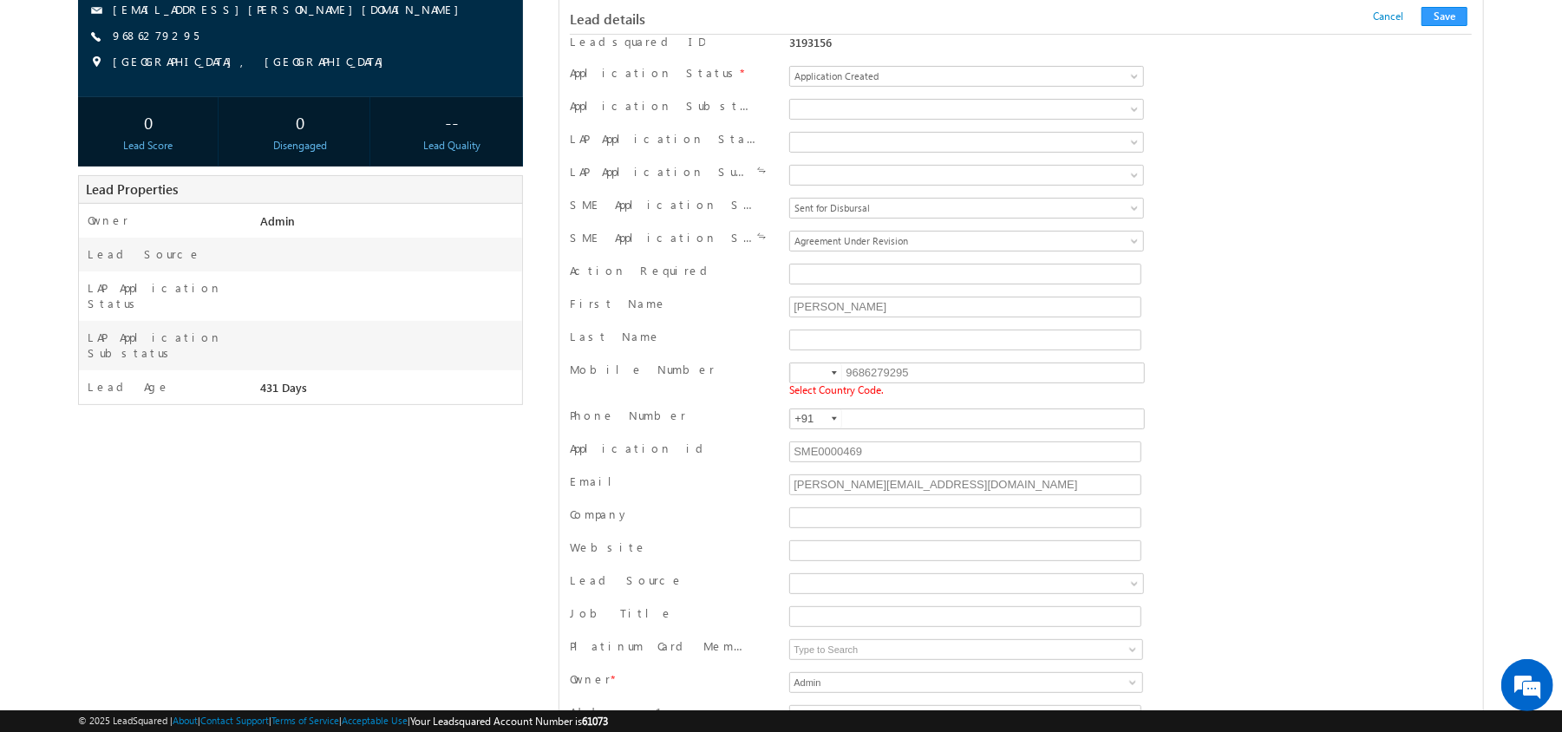
click at [829, 392] on span "Select Country Code." at bounding box center [836, 389] width 95 height 13
click at [819, 382] on input at bounding box center [816, 372] width 52 height 19
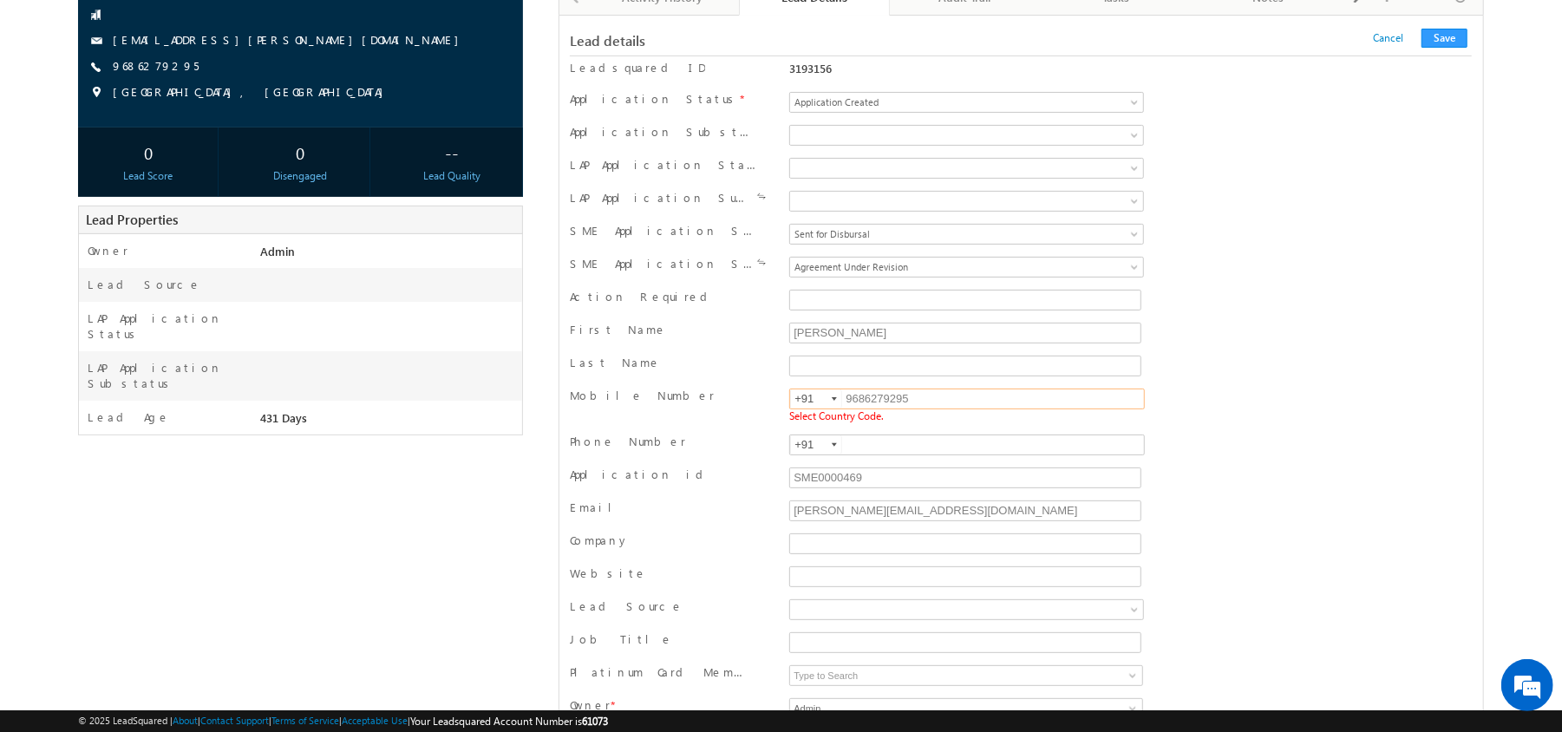
scroll to position [167, 0]
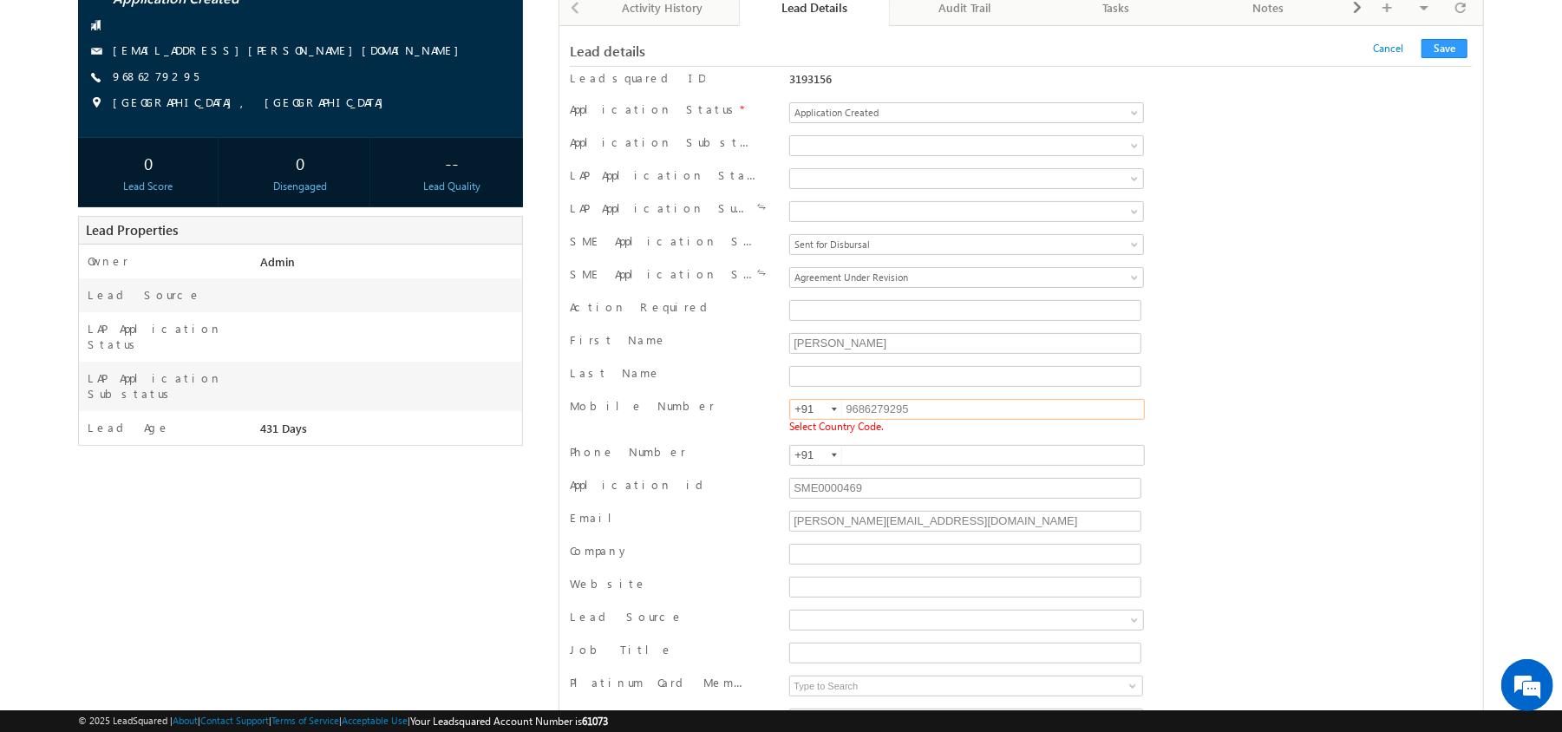
type input "+91"
click at [1457, 50] on button "Save" at bounding box center [1444, 48] width 46 height 19
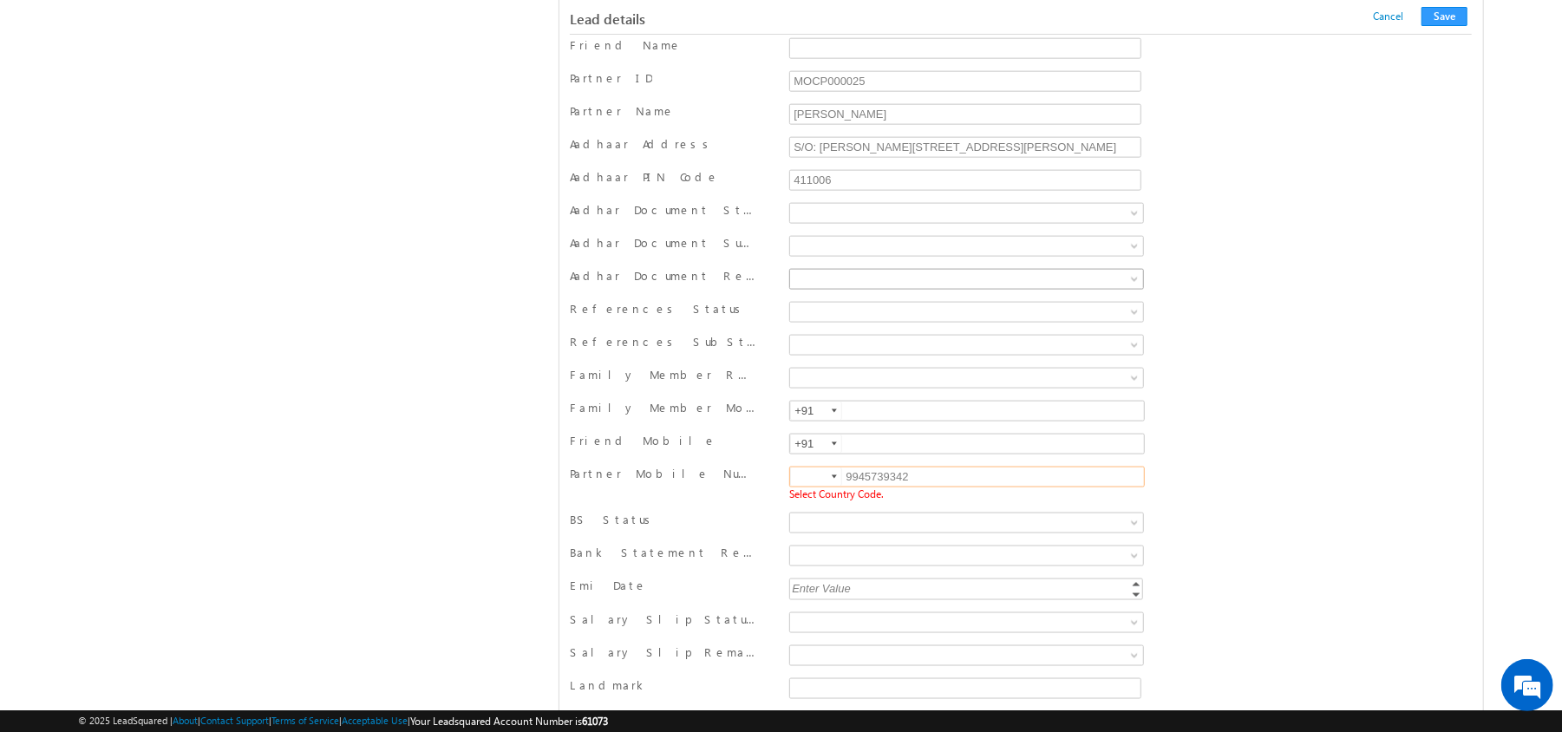
scroll to position [1538, 0]
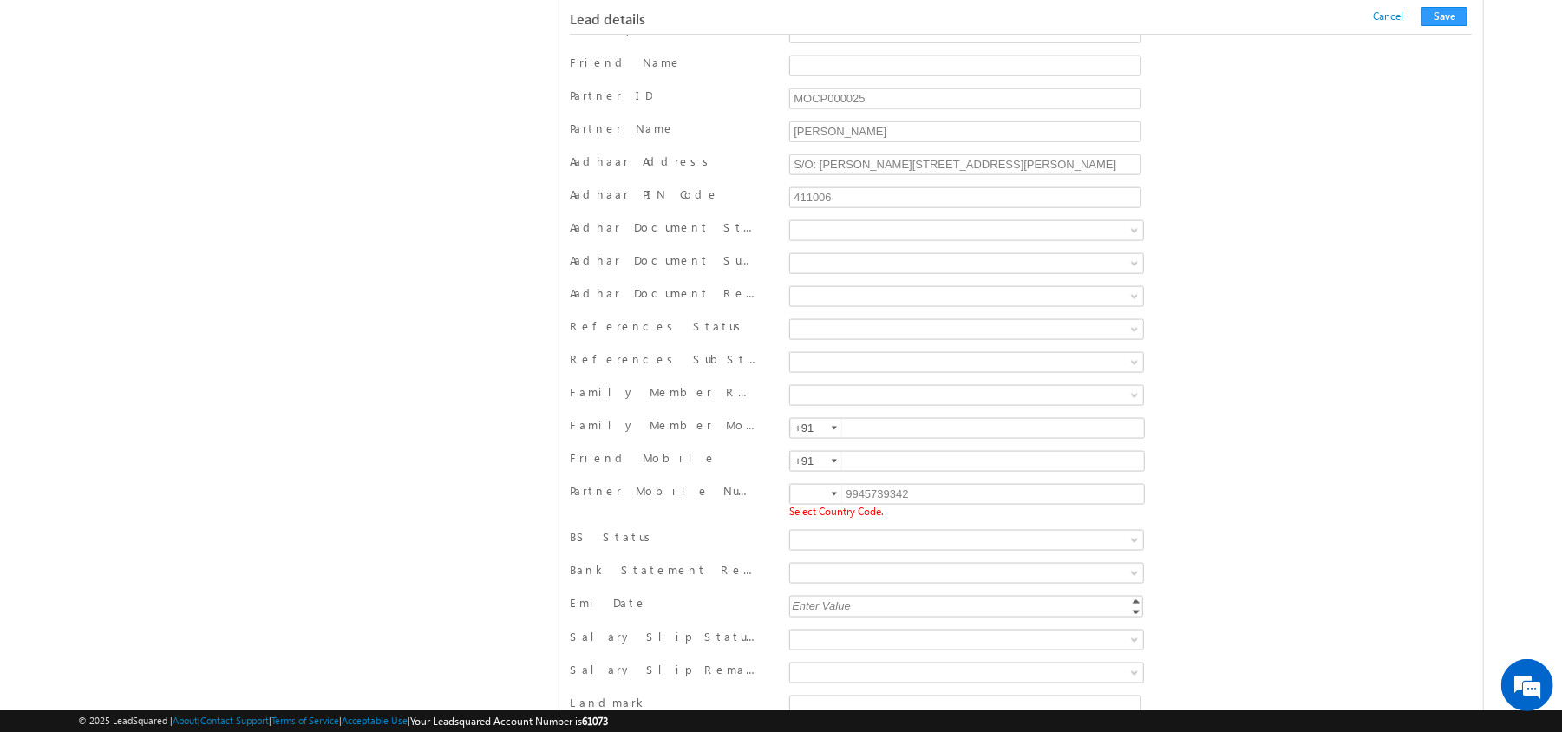
click at [813, 504] on input at bounding box center [816, 494] width 52 height 19
type input "+91"
click at [1438, 12] on button "Save" at bounding box center [1444, 16] width 46 height 19
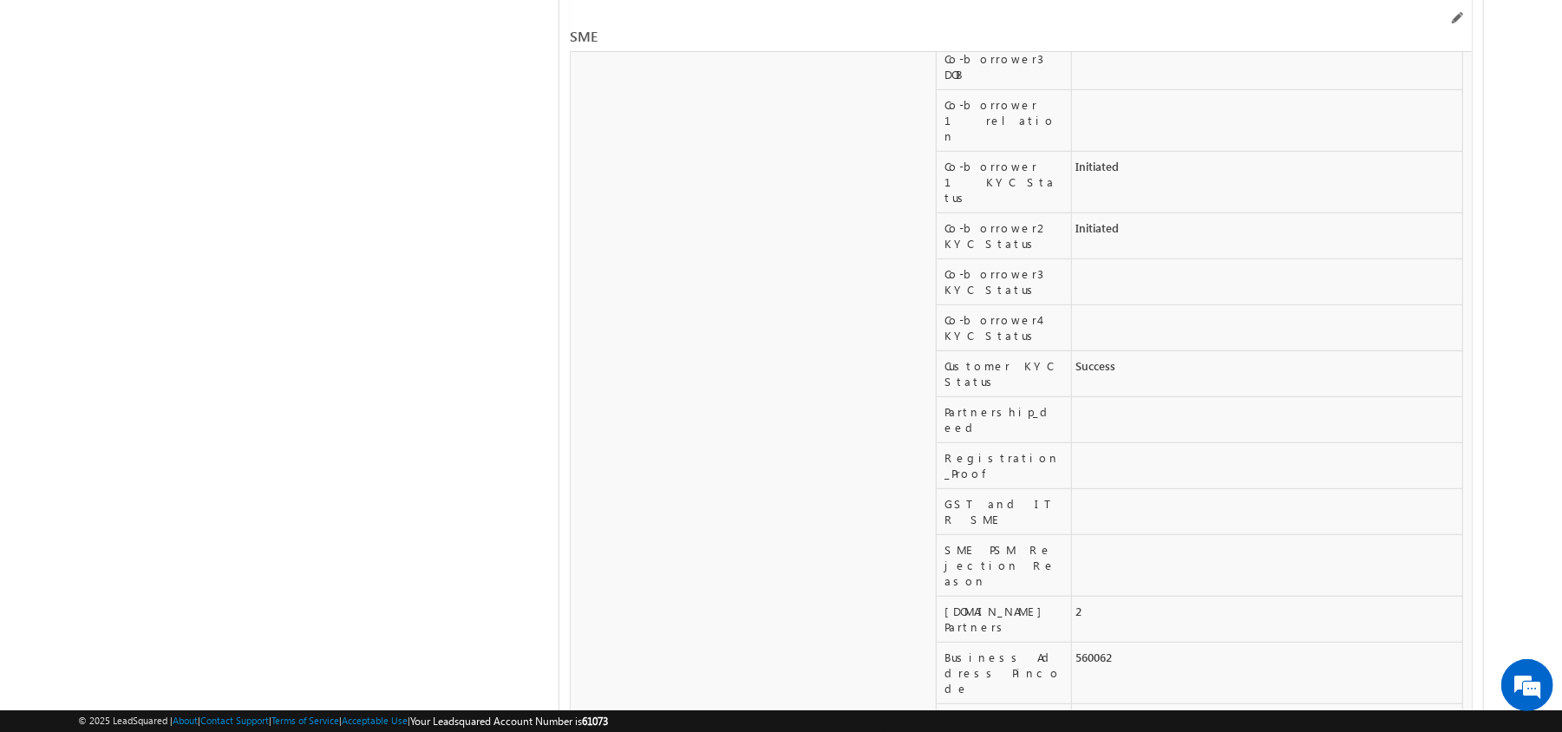
scroll to position [29316, 0]
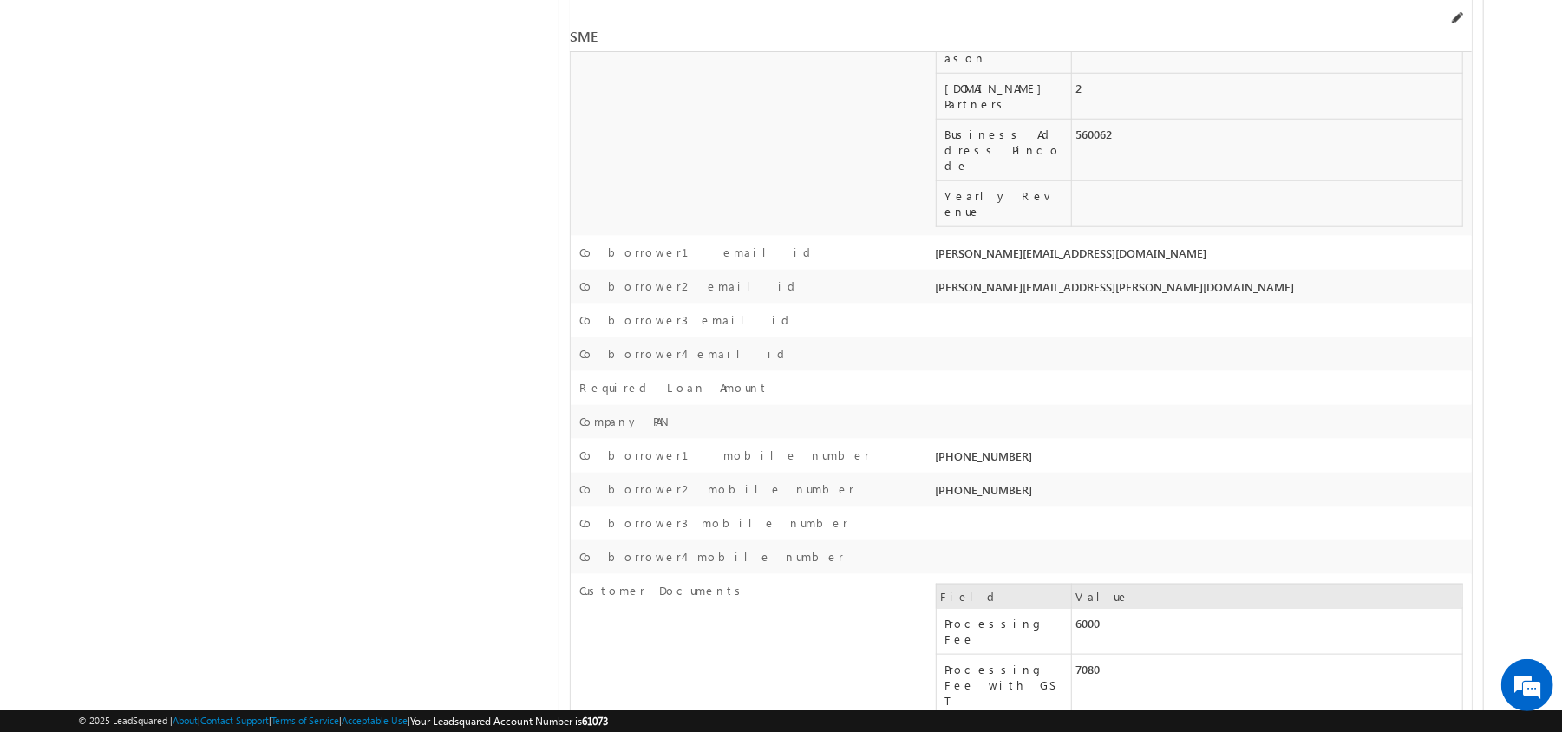
click at [1451, 15] on span at bounding box center [1456, 18] width 14 height 14
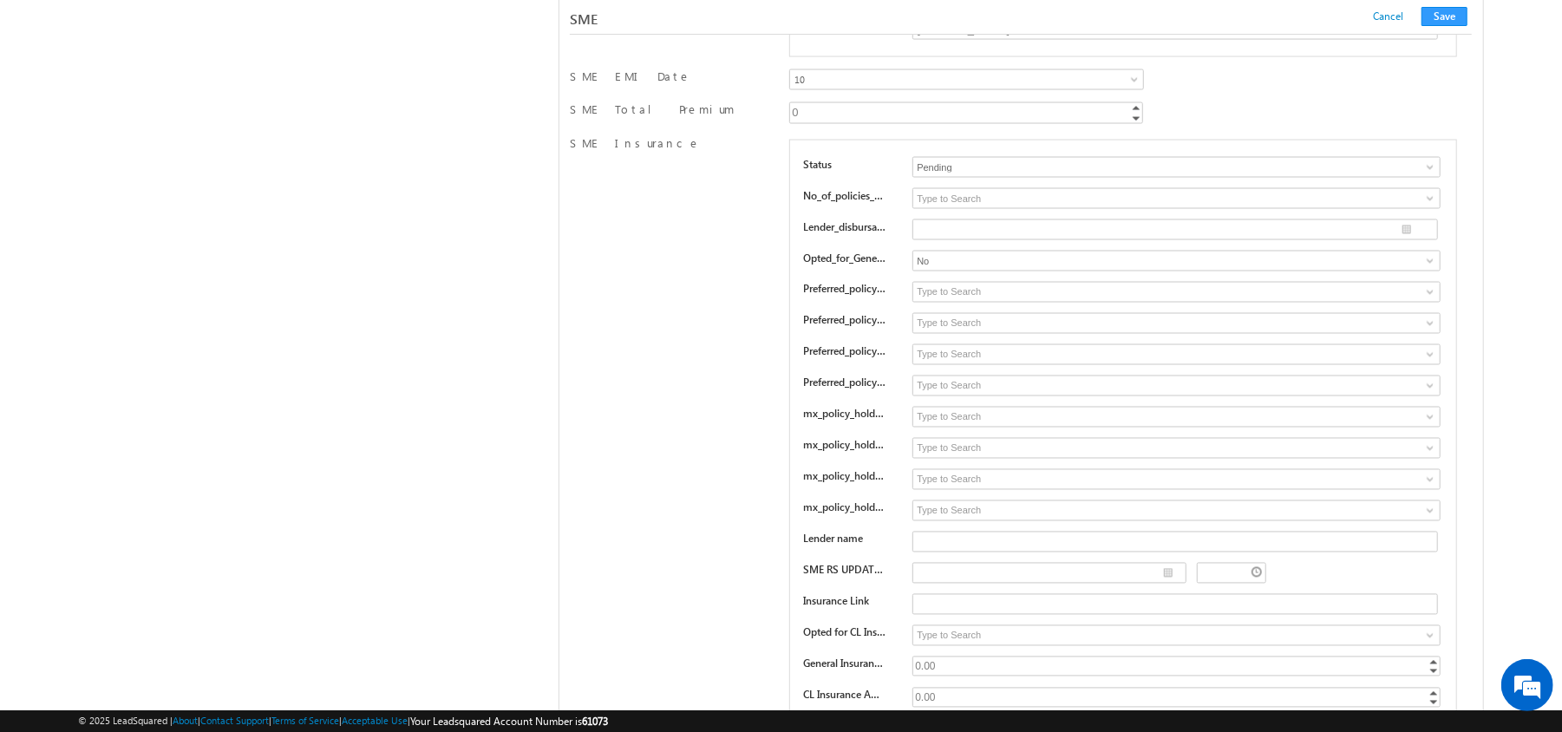
scroll to position [25934, 0]
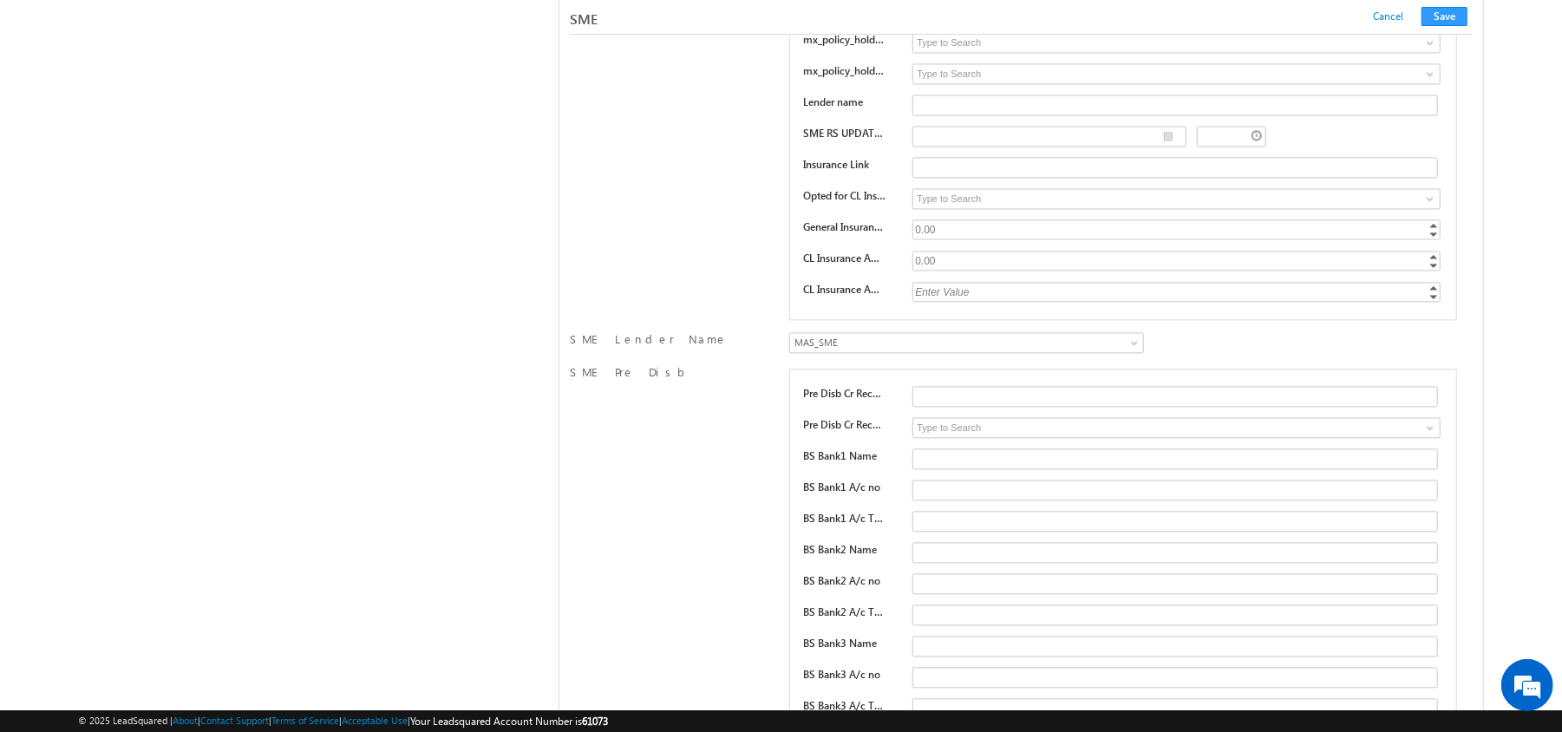
click at [1018, 320] on div "Status Pending Approved Pending No_of_policies_opted_in 1 2 3 4 Lender_disbursa…" at bounding box center [1122, 11] width 667 height 617
click at [1000, 209] on input at bounding box center [1176, 198] width 528 height 21
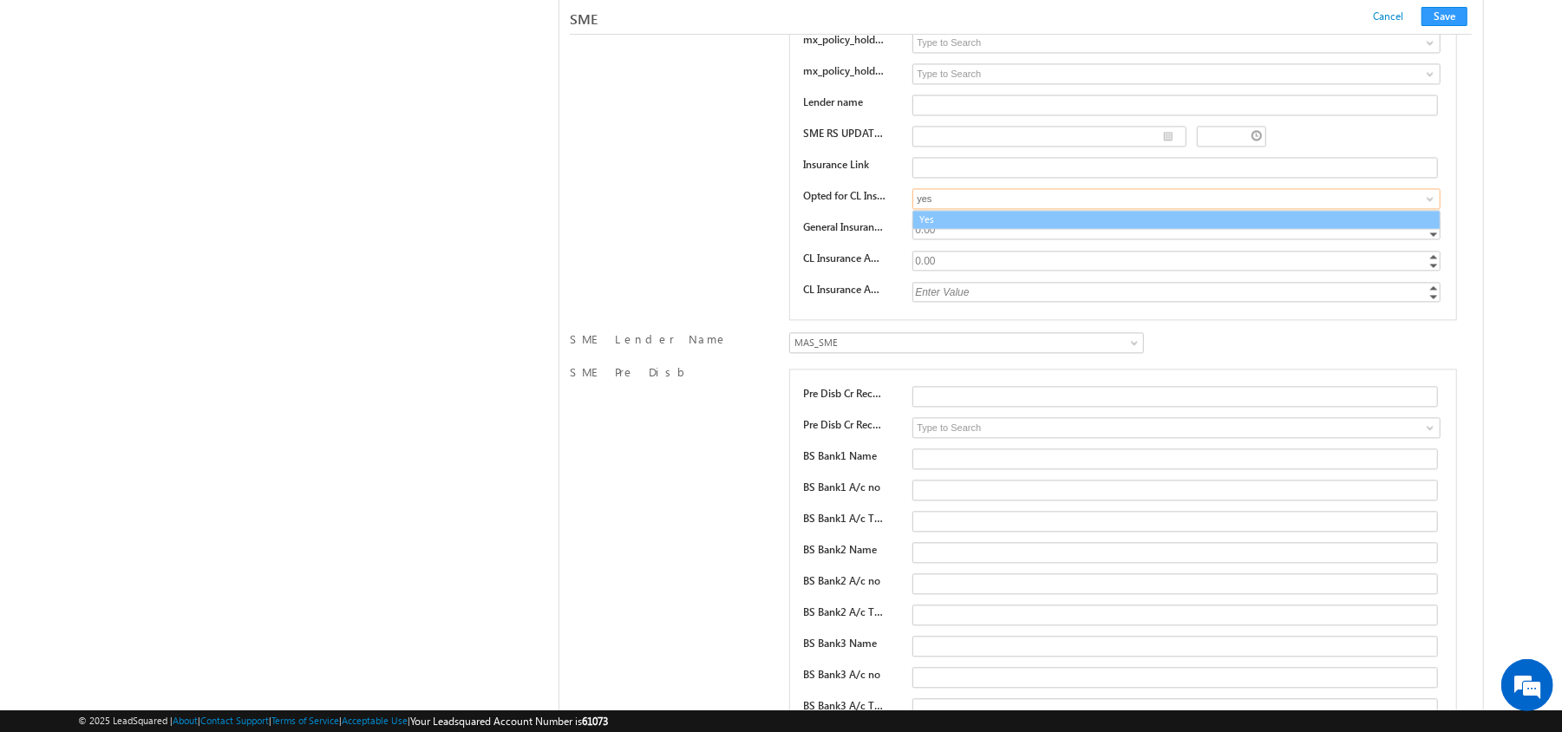
type input "Yes"
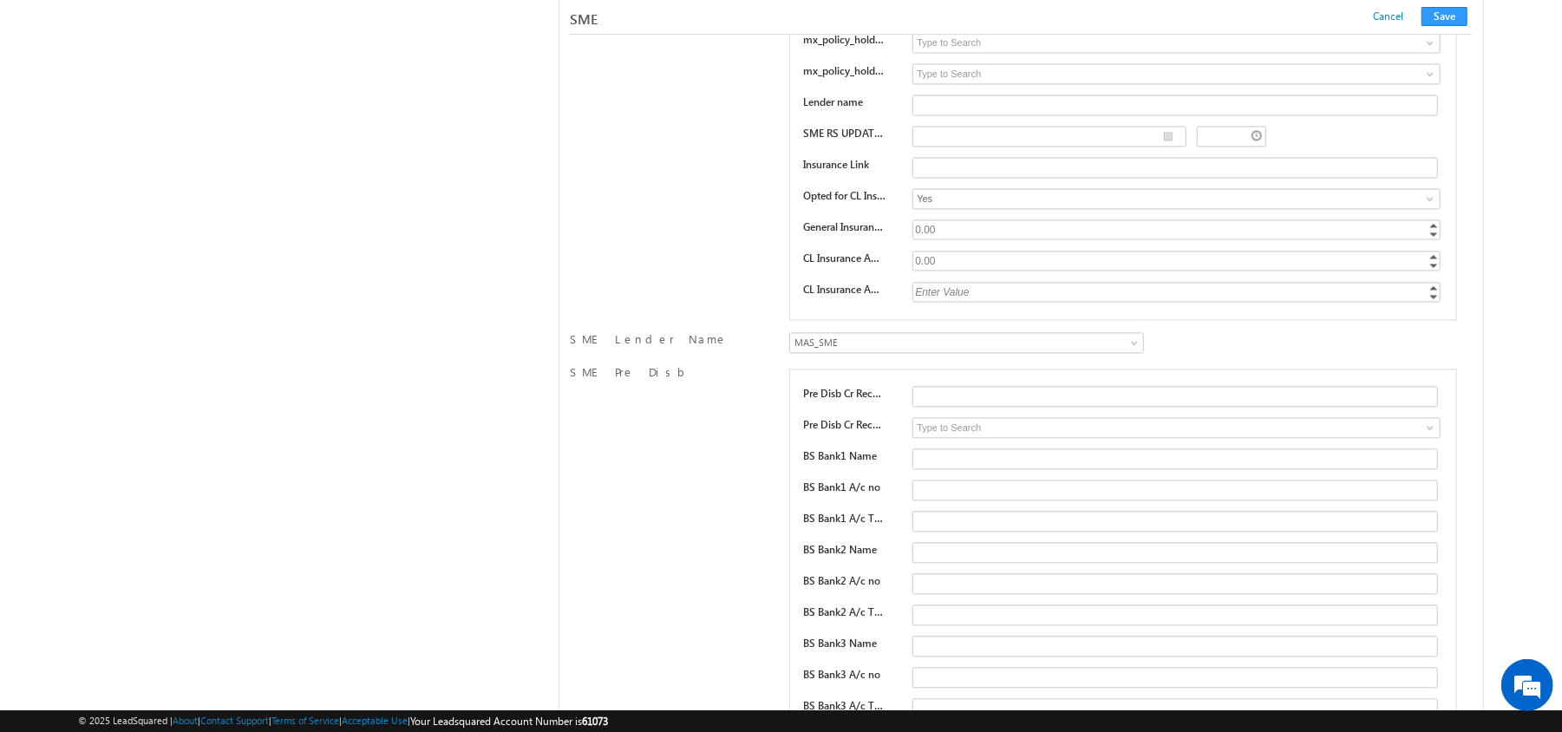
click at [996, 239] on div "0.00" at bounding box center [1177, 229] width 531 height 20
click at [983, 239] on input "0" at bounding box center [1176, 229] width 528 height 20
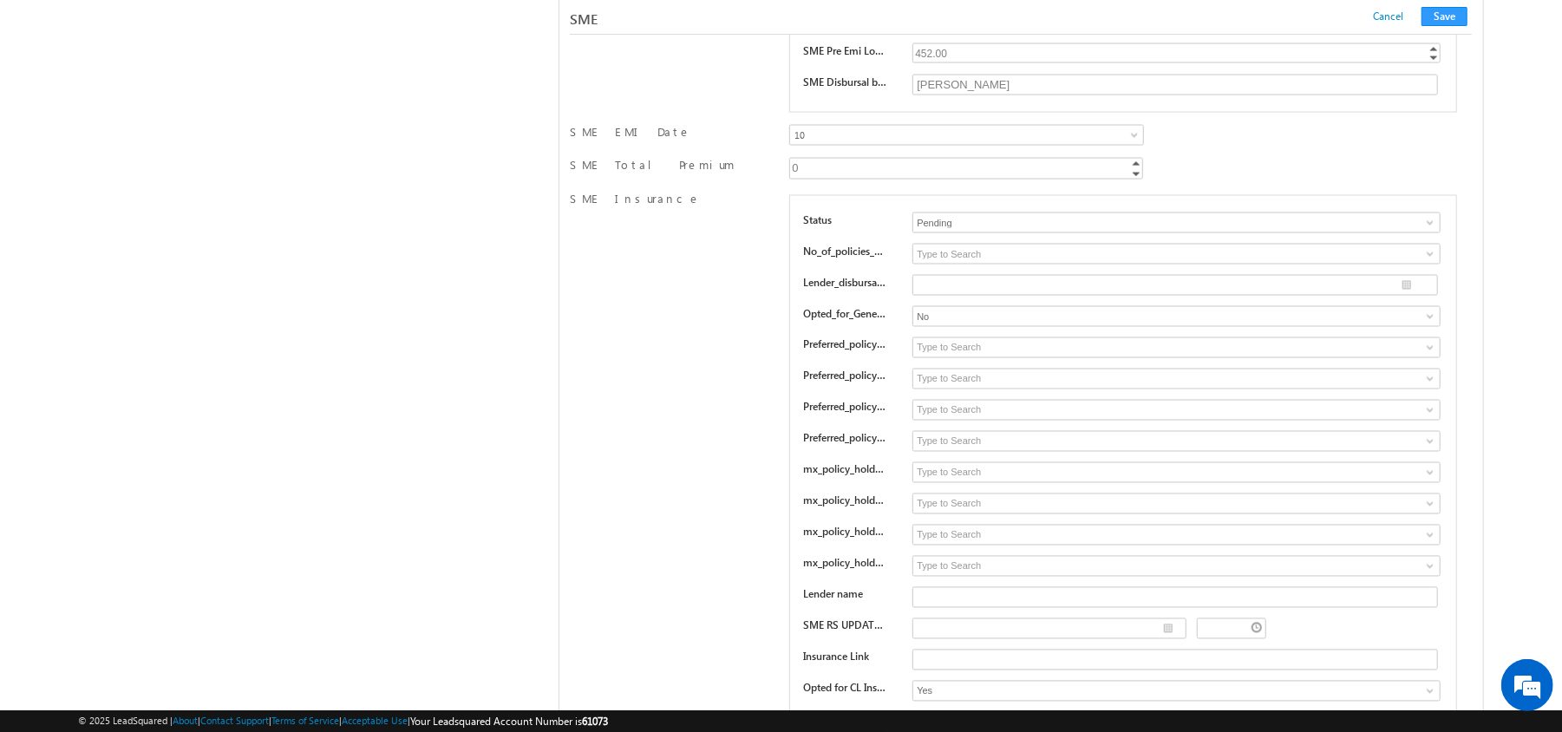
scroll to position [25442, 0]
click at [951, 326] on input "No" at bounding box center [1176, 315] width 528 height 21
type input "\"
click at [957, 347] on ul "Yes" at bounding box center [1176, 337] width 528 height 20
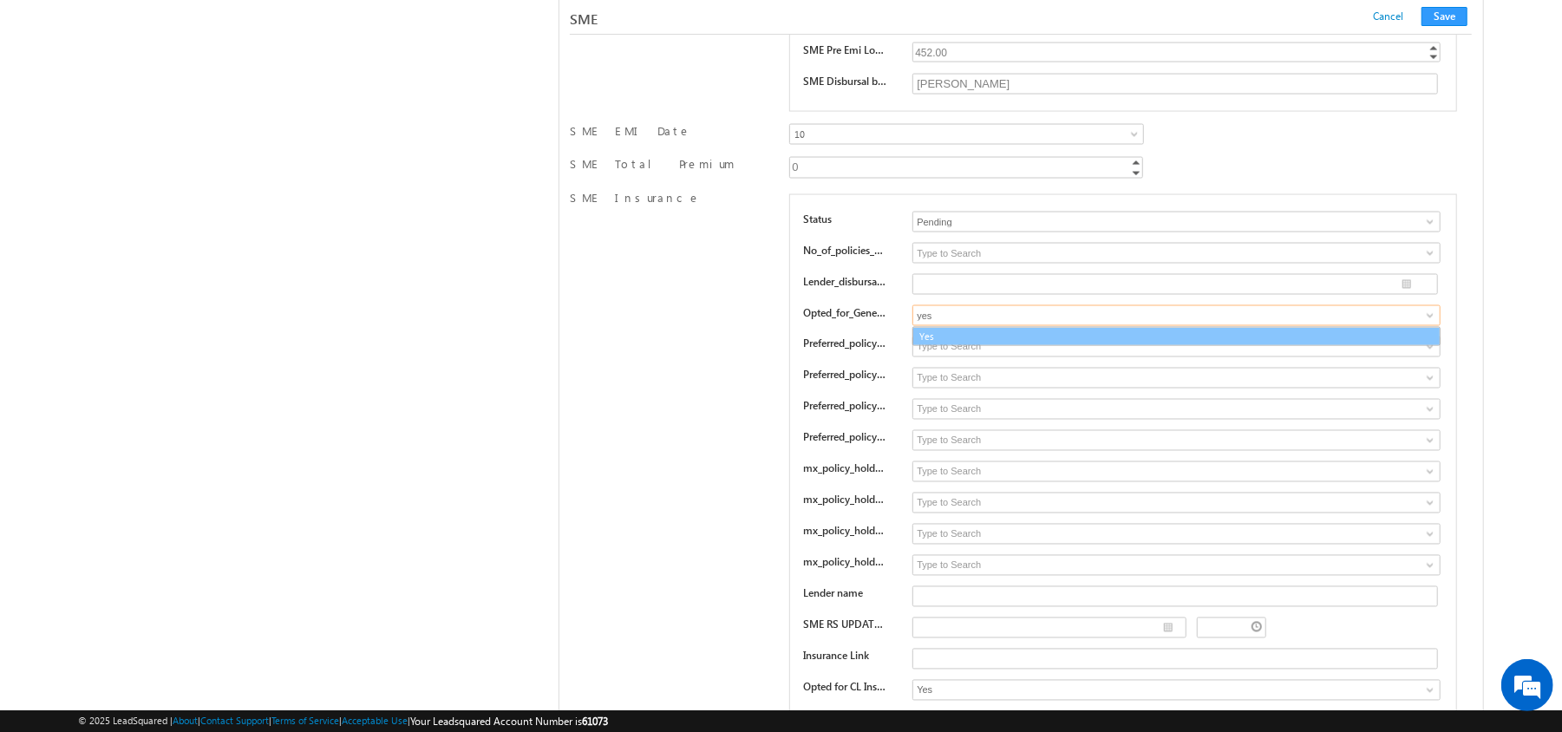
click at [959, 347] on link "Yes" at bounding box center [1176, 337] width 528 height 20
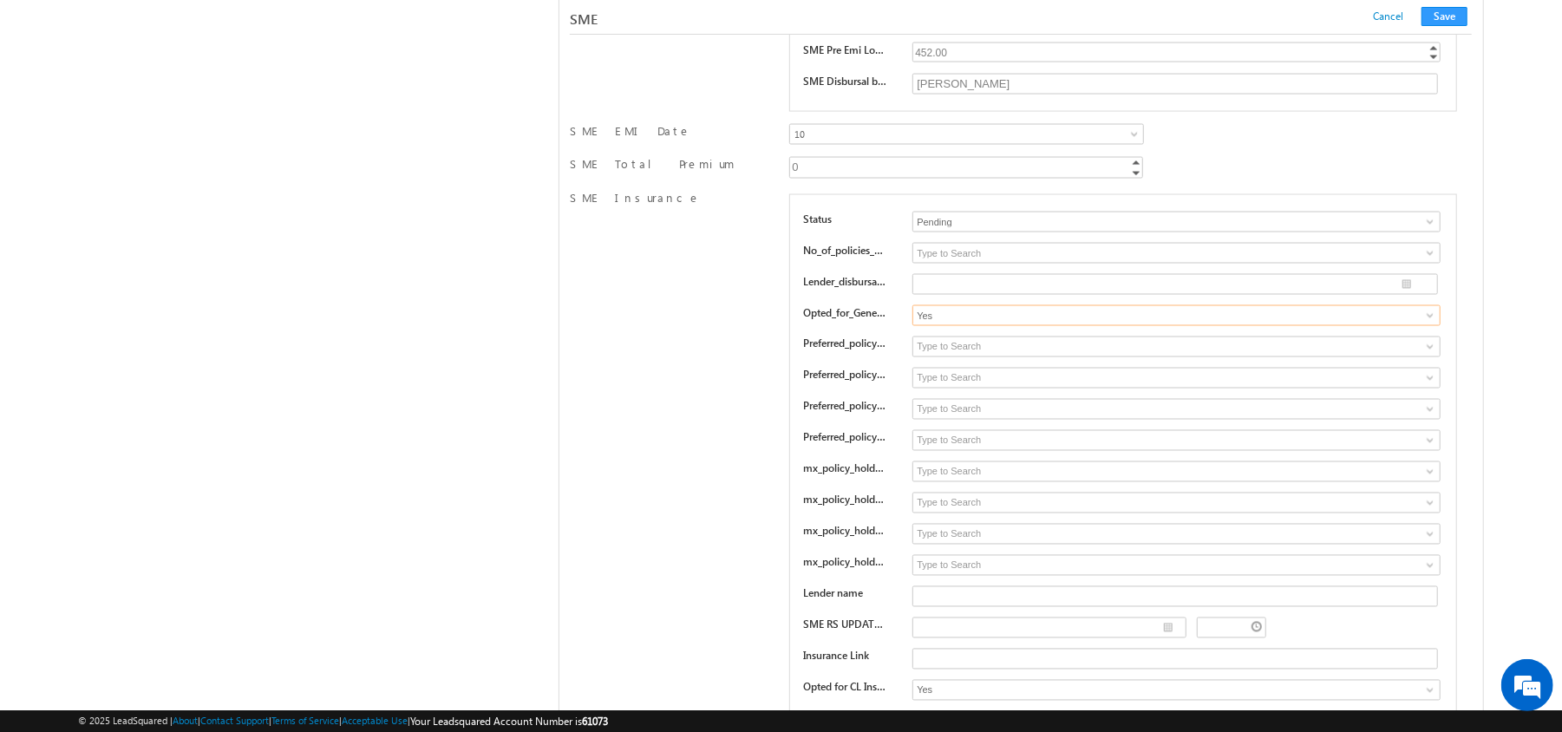
type input "Yes"
click at [950, 264] on input at bounding box center [1176, 253] width 528 height 21
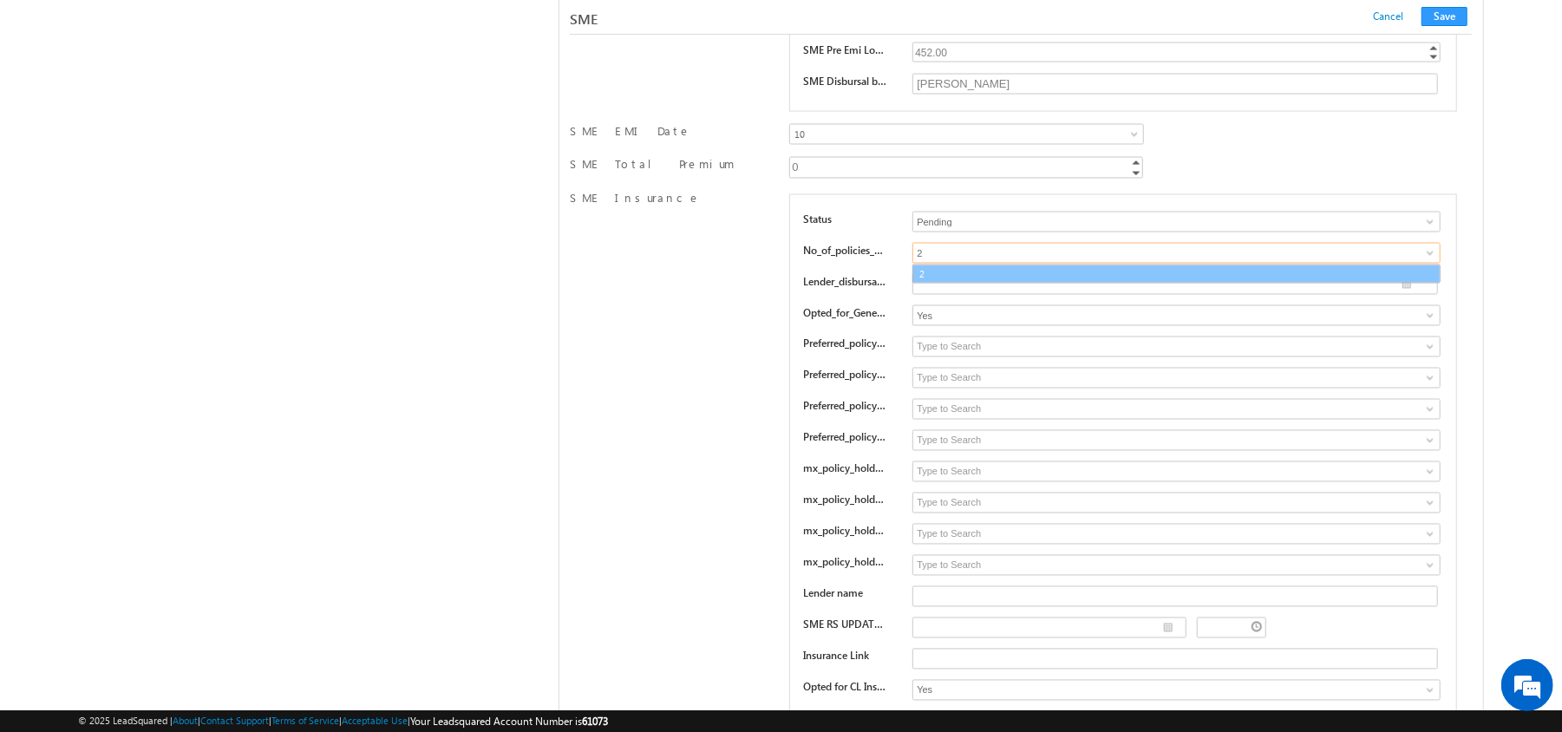
click at [962, 284] on link "2" at bounding box center [1176, 274] width 528 height 20
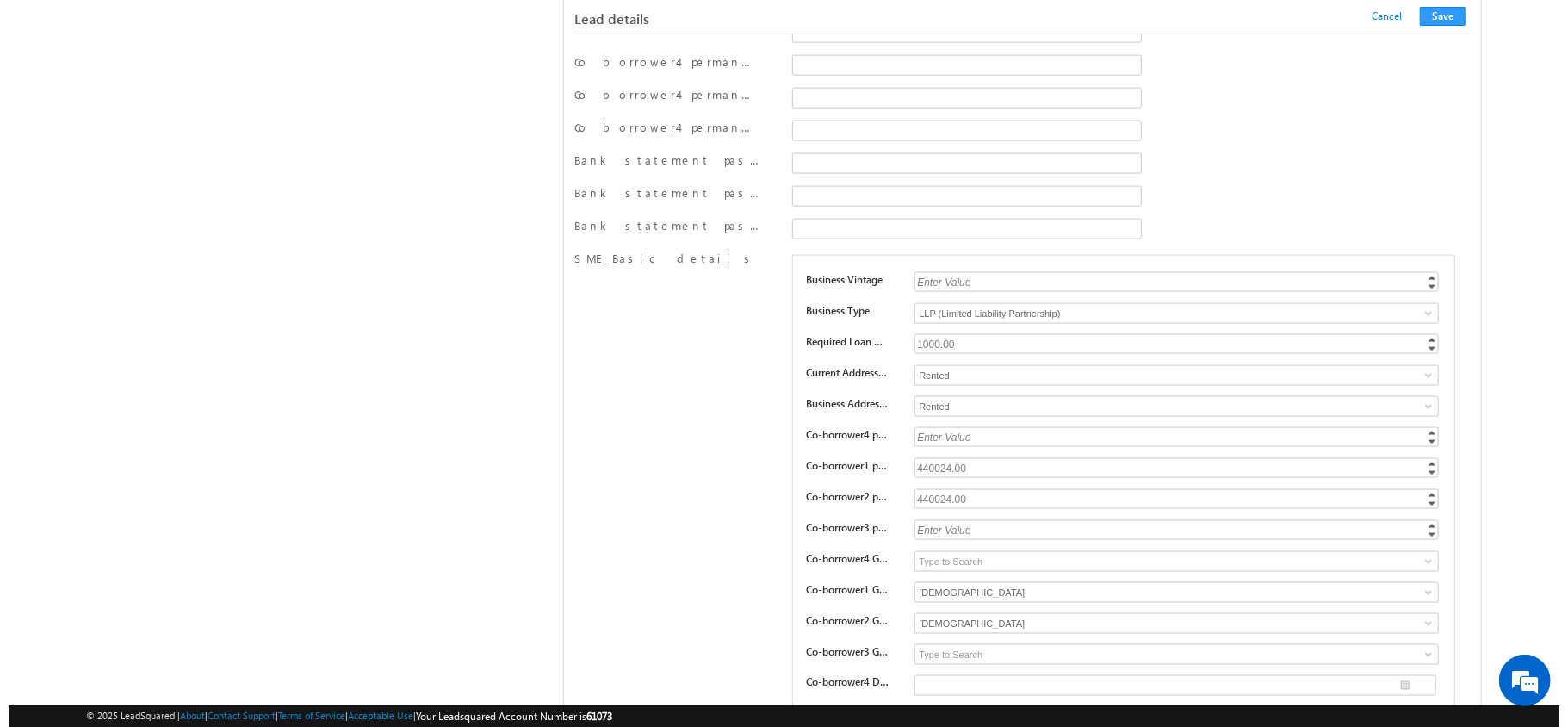
scroll to position [0, 0]
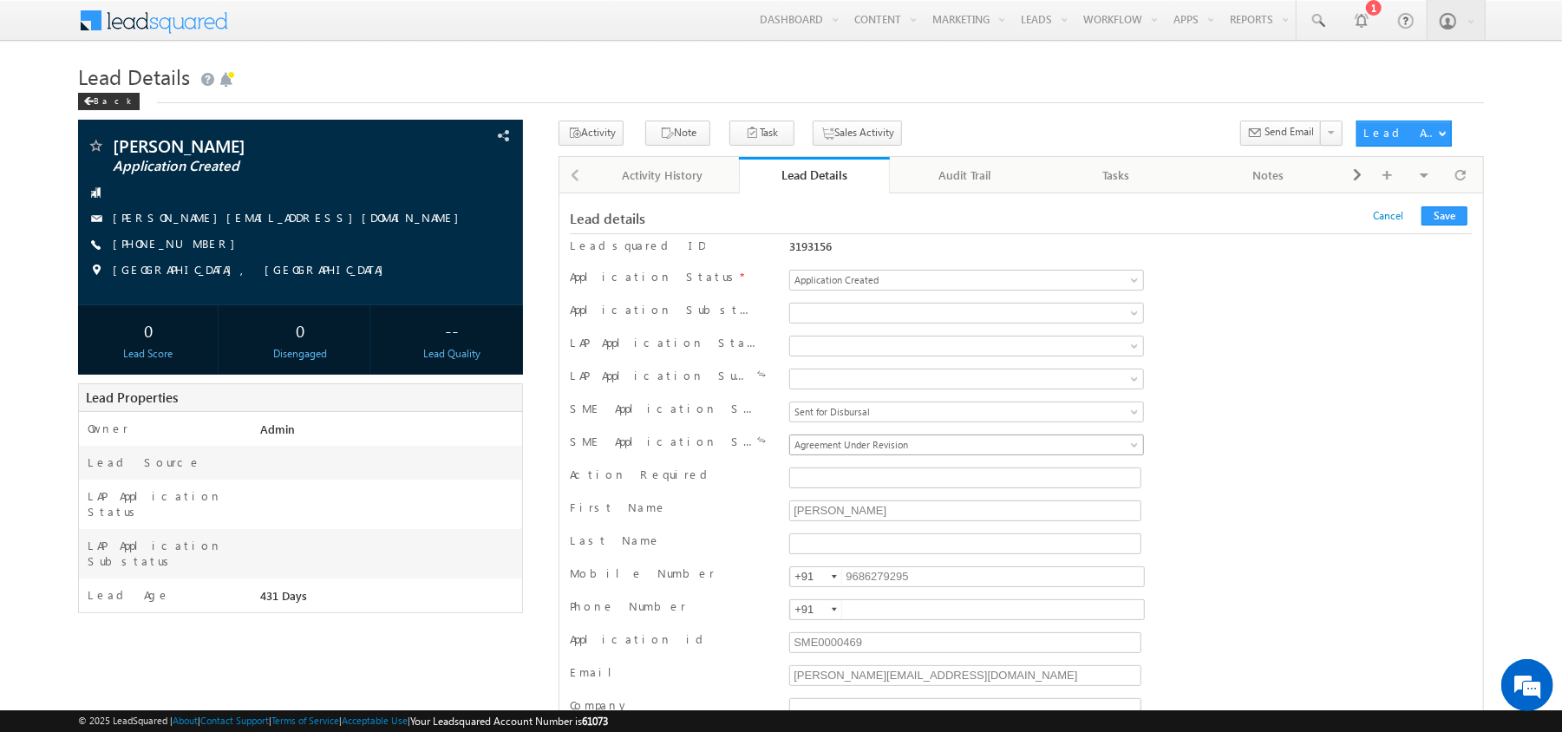
type input "2"
click at [896, 453] on span "Agreement Under Revision" at bounding box center [925, 445] width 271 height 16
click at [1443, 215] on button "Save" at bounding box center [1444, 215] width 46 height 19
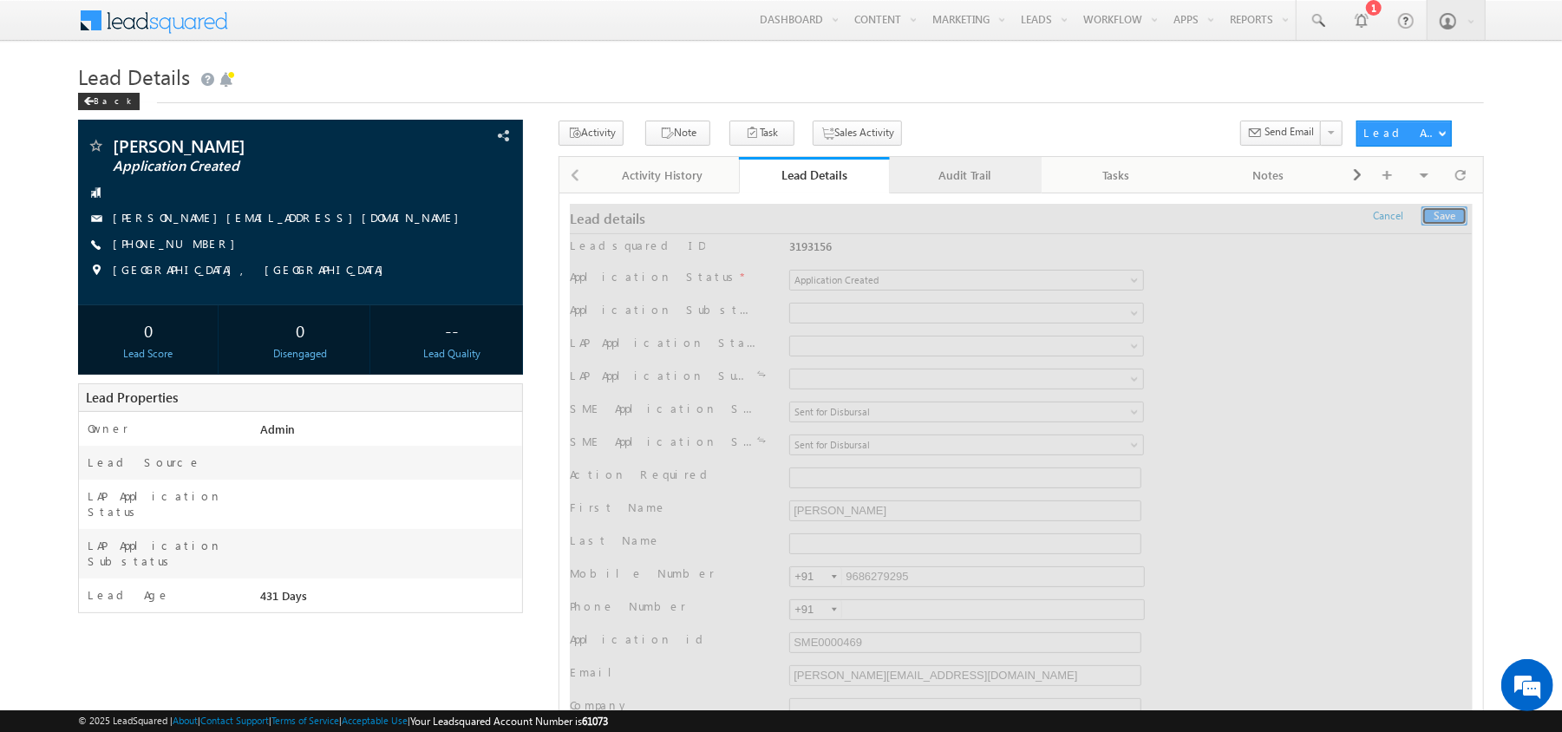
click at [964, 179] on div "Audit Trail" at bounding box center [965, 175] width 122 height 21
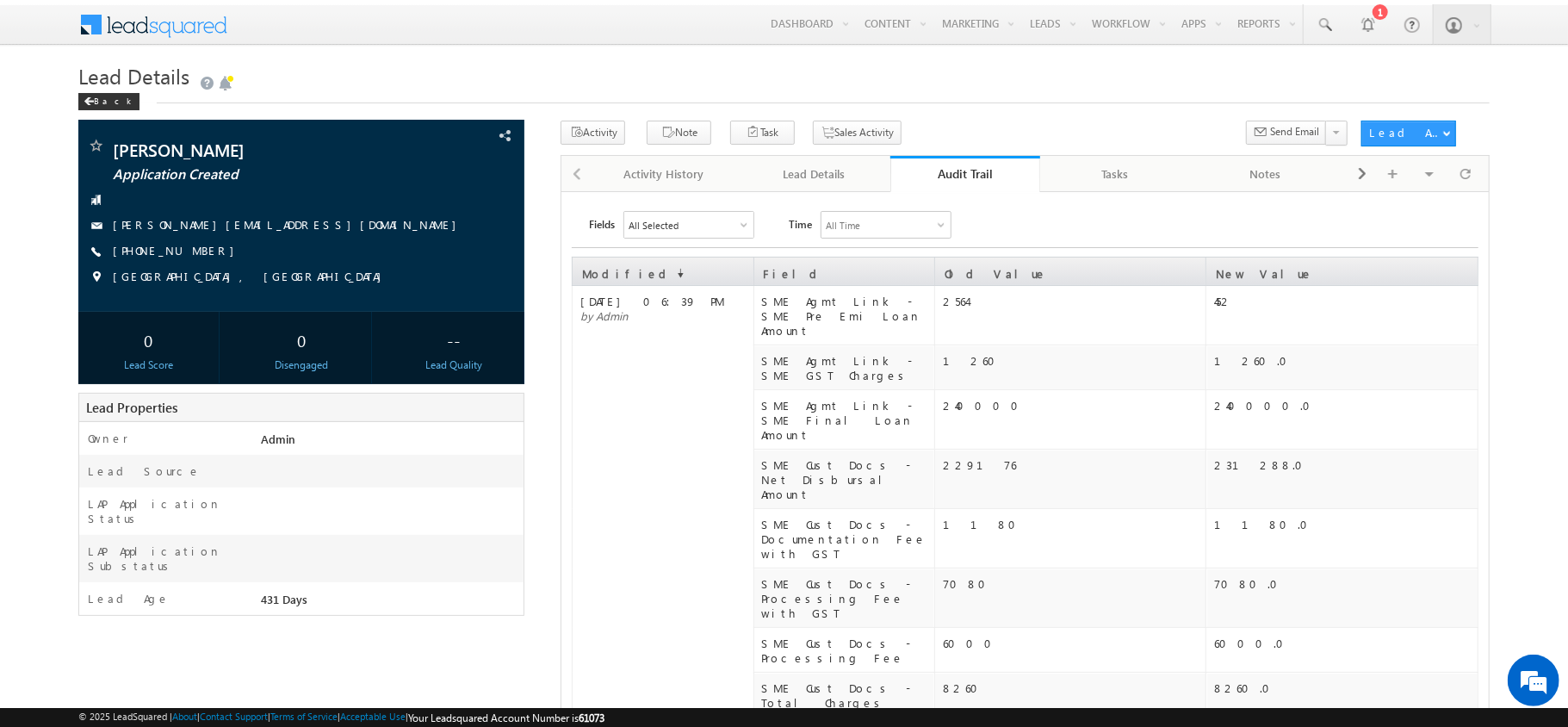
click at [957, 178] on div "Audit Trail" at bounding box center [966, 174] width 125 height 16
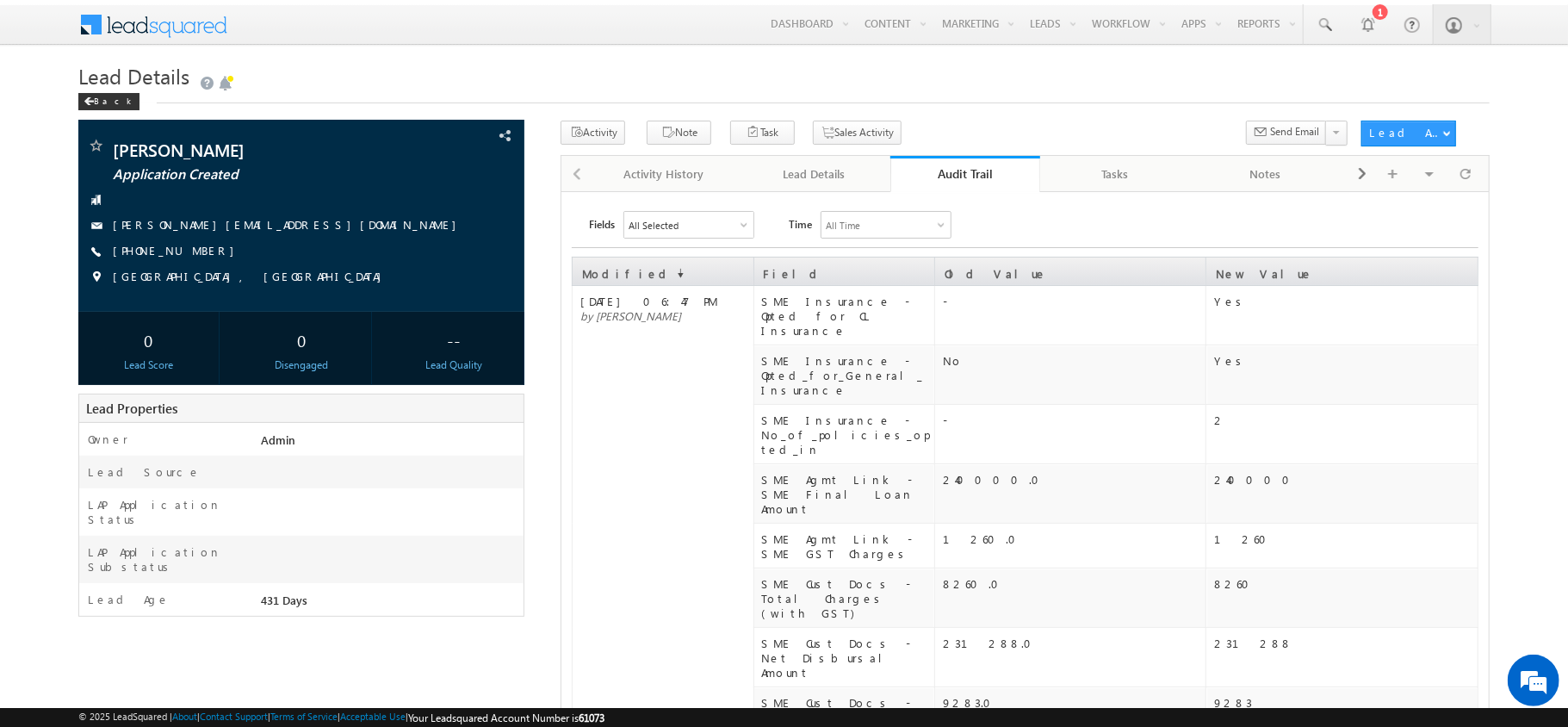
click at [957, 178] on div "Audit Trail" at bounding box center [966, 174] width 125 height 16
click at [930, 188] on link "Audit Trail" at bounding box center [966, 174] width 151 height 36
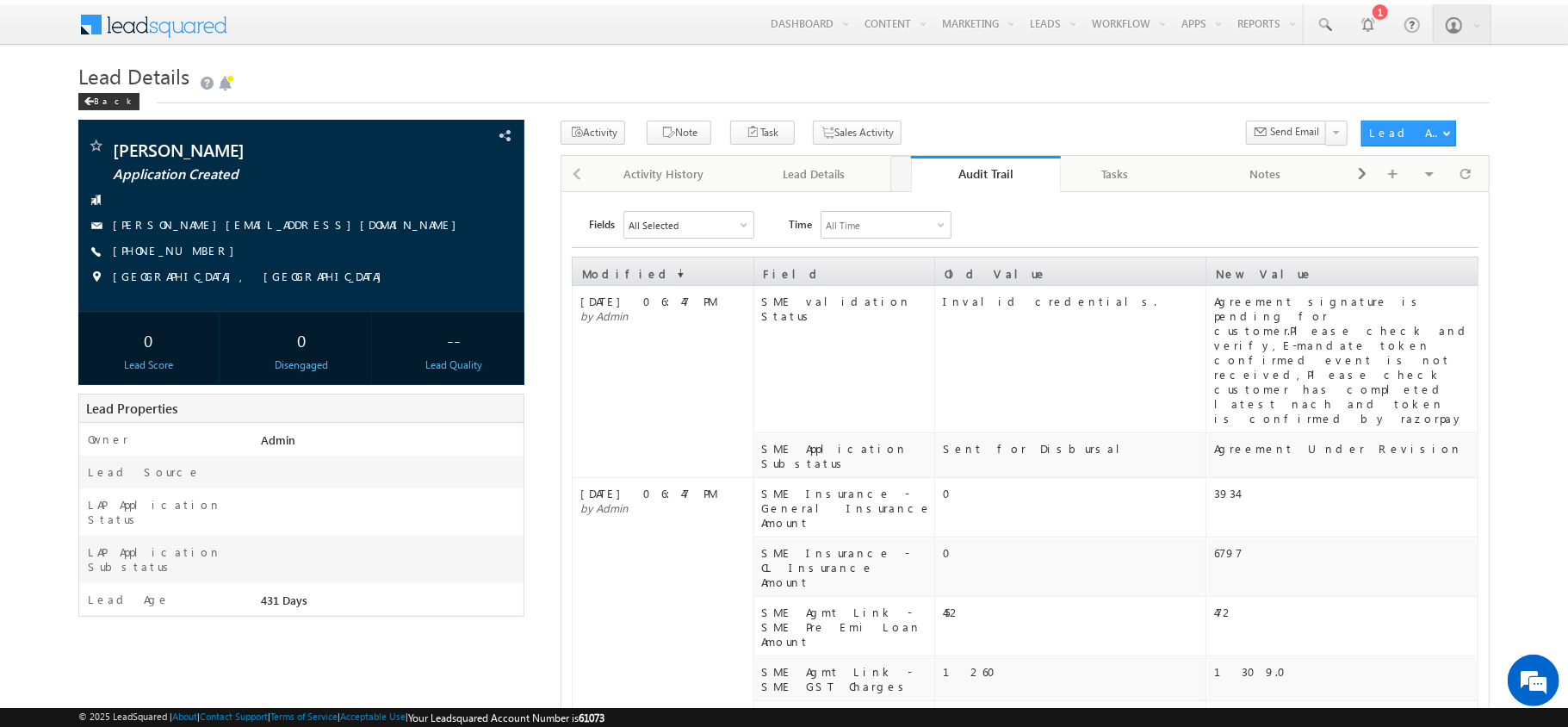
drag, startPoint x: 937, startPoint y: 187, endPoint x: 958, endPoint y: 172, distance: 25.8
click at [958, 172] on div "Audit Trail" at bounding box center [966, 174] width 125 height 16
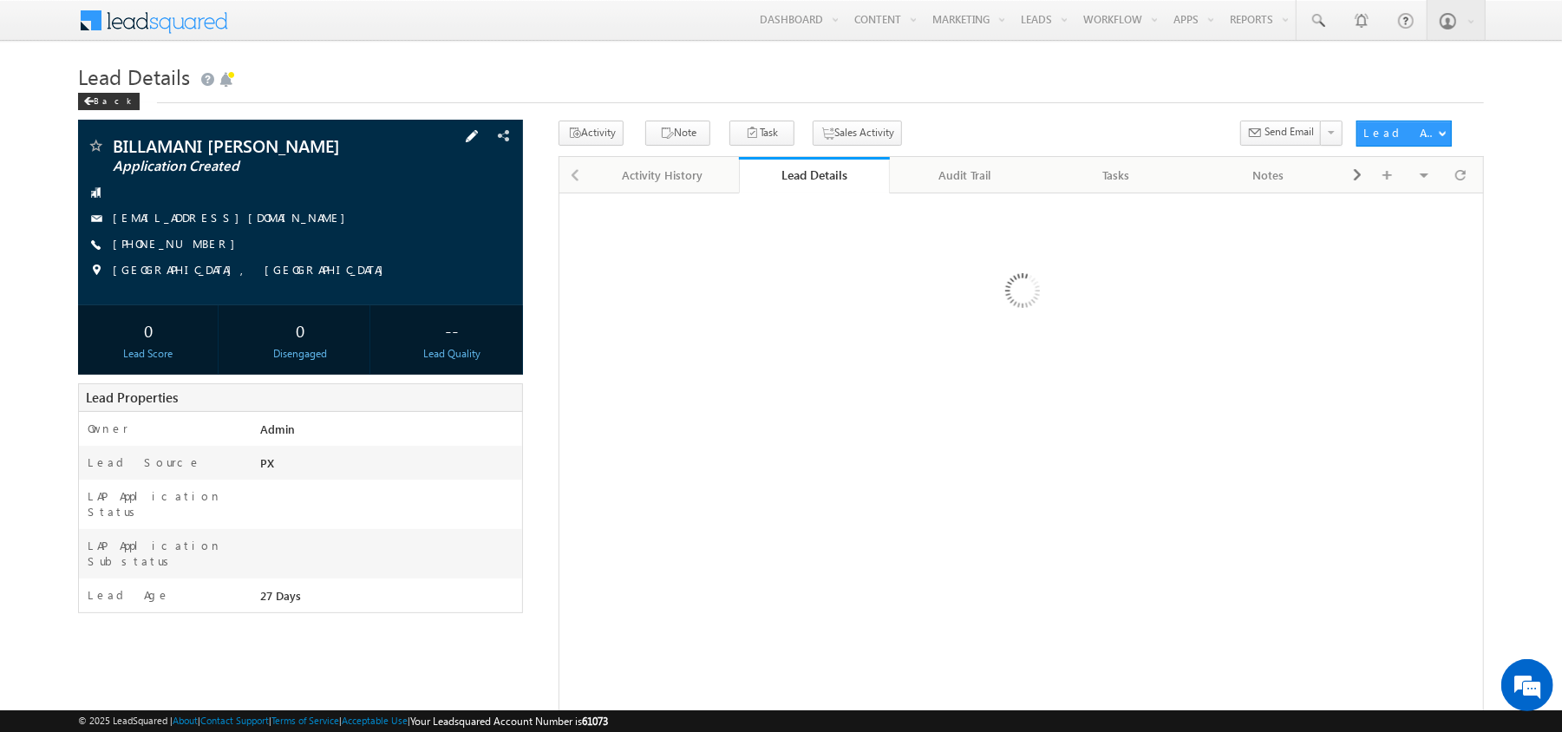
drag, startPoint x: 477, startPoint y: 125, endPoint x: 480, endPoint y: 134, distance: 9.3
click at [477, 125] on div "BILLAMANI AJITH KUMAR Application Created swati.premsudha@gmail.com" at bounding box center [300, 213] width 445 height 186
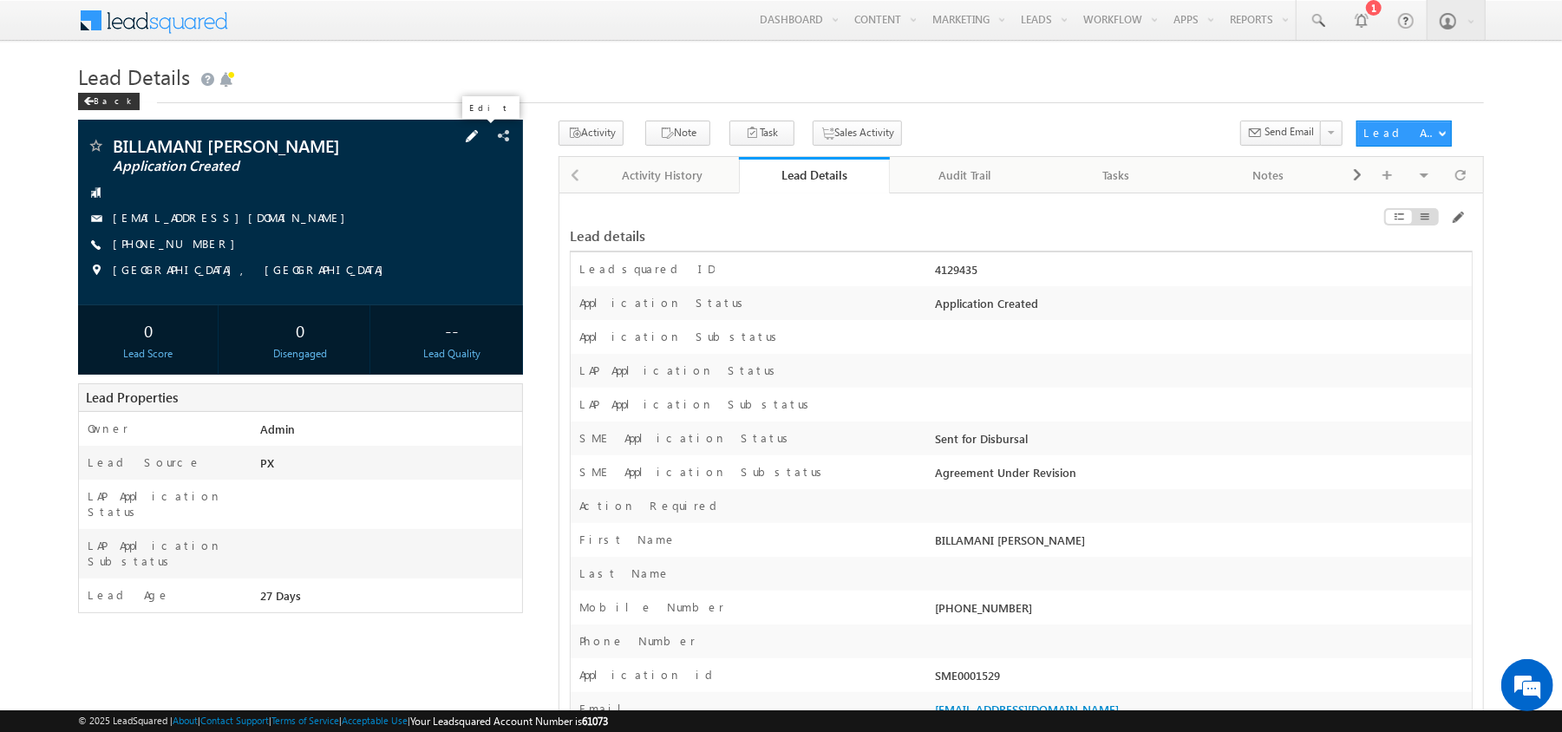
click at [480, 134] on span at bounding box center [471, 136] width 19 height 19
click at [1461, 208] on div "Lead details" at bounding box center [1021, 228] width 903 height 48
click at [1461, 210] on div "Lead details" at bounding box center [1021, 228] width 903 height 48
click at [1458, 213] on span at bounding box center [1457, 218] width 14 height 14
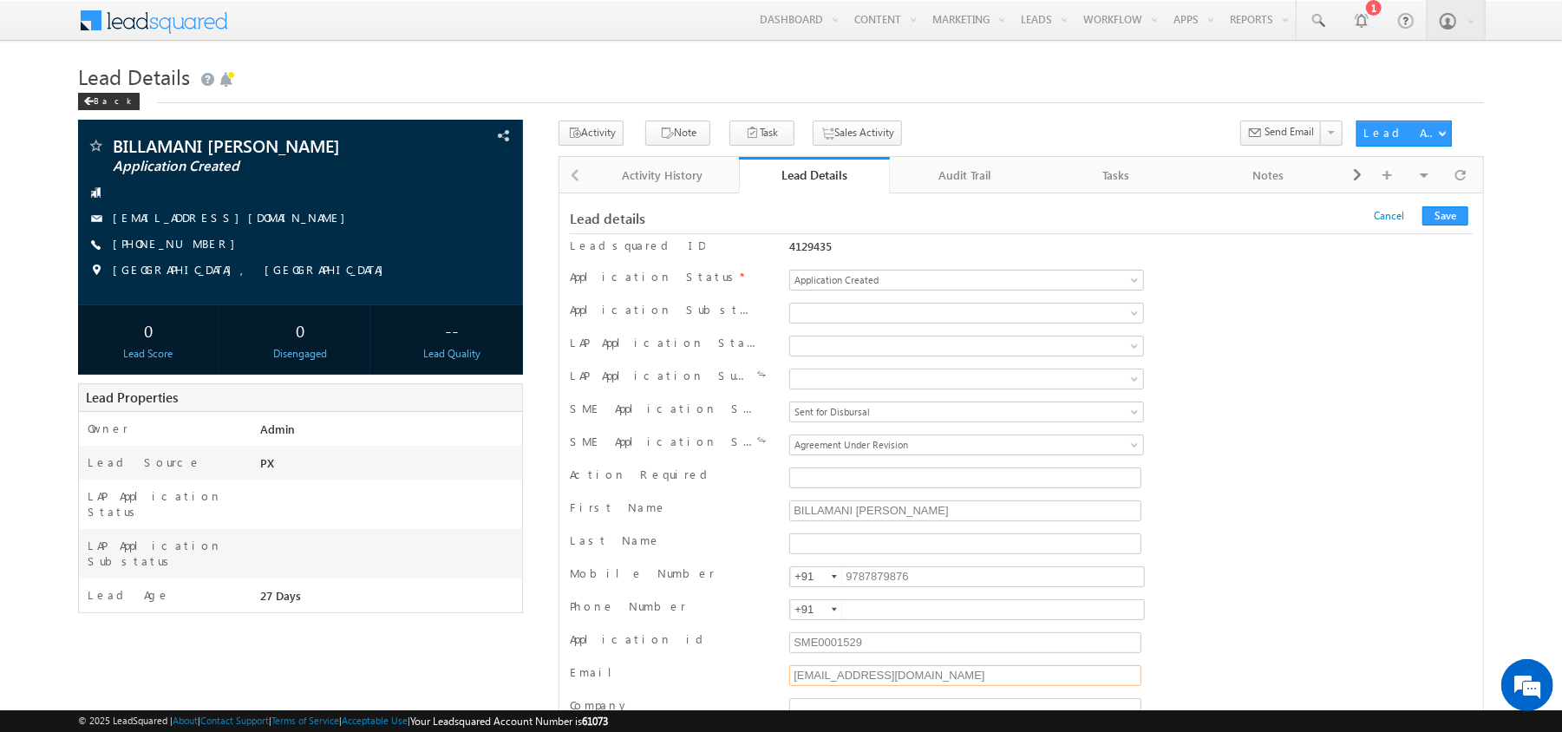
click at [923, 683] on input "swati.premsudha@gmail.com" at bounding box center [965, 675] width 352 height 21
type input "[PERSON_NAME][EMAIL_ADDRESS][DOMAIN_NAME]"
click at [1452, 223] on button "Save" at bounding box center [1445, 215] width 46 height 19
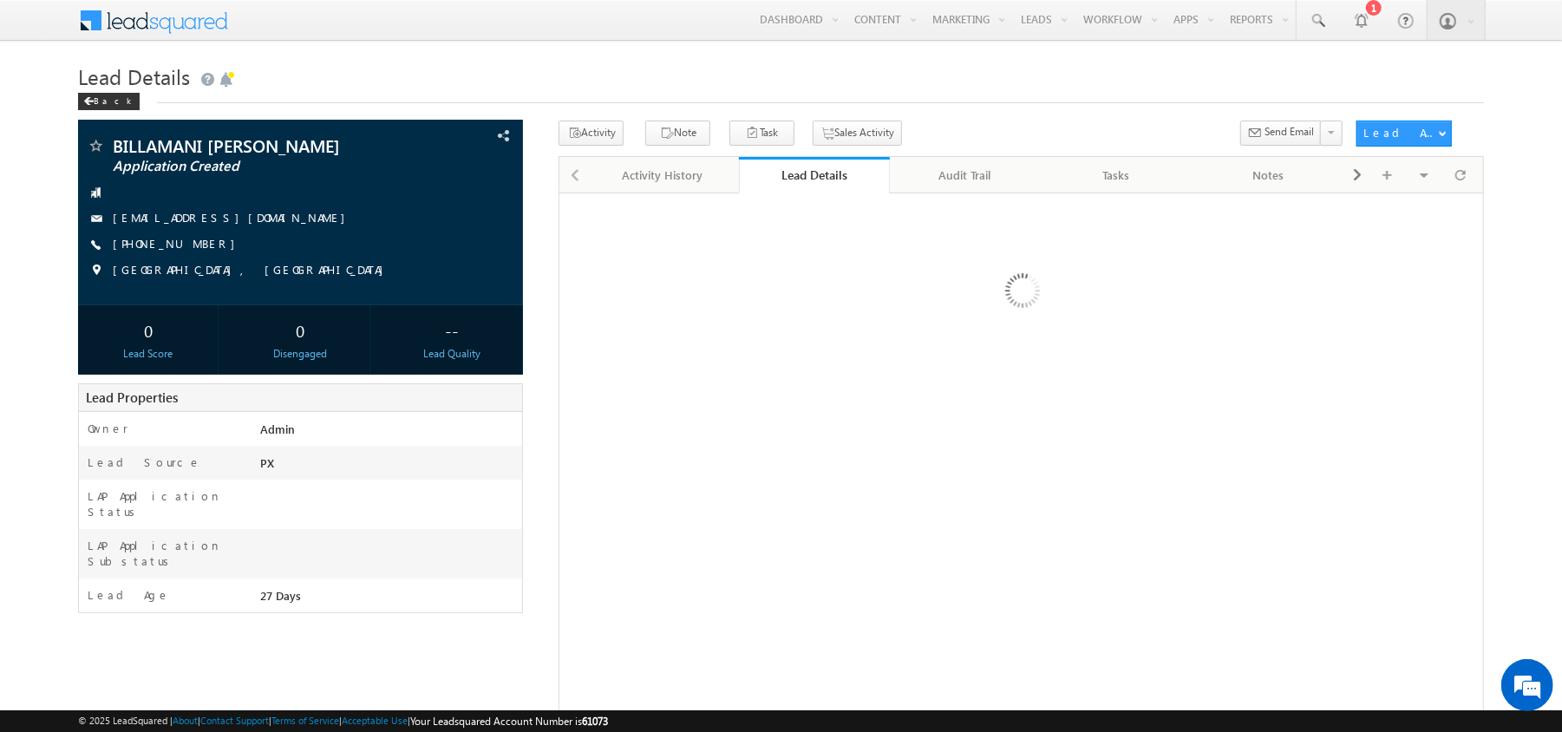
click at [808, 289] on div at bounding box center [1020, 544] width 925 height 703
click at [808, 289] on div at bounding box center [1021, 295] width 903 height 183
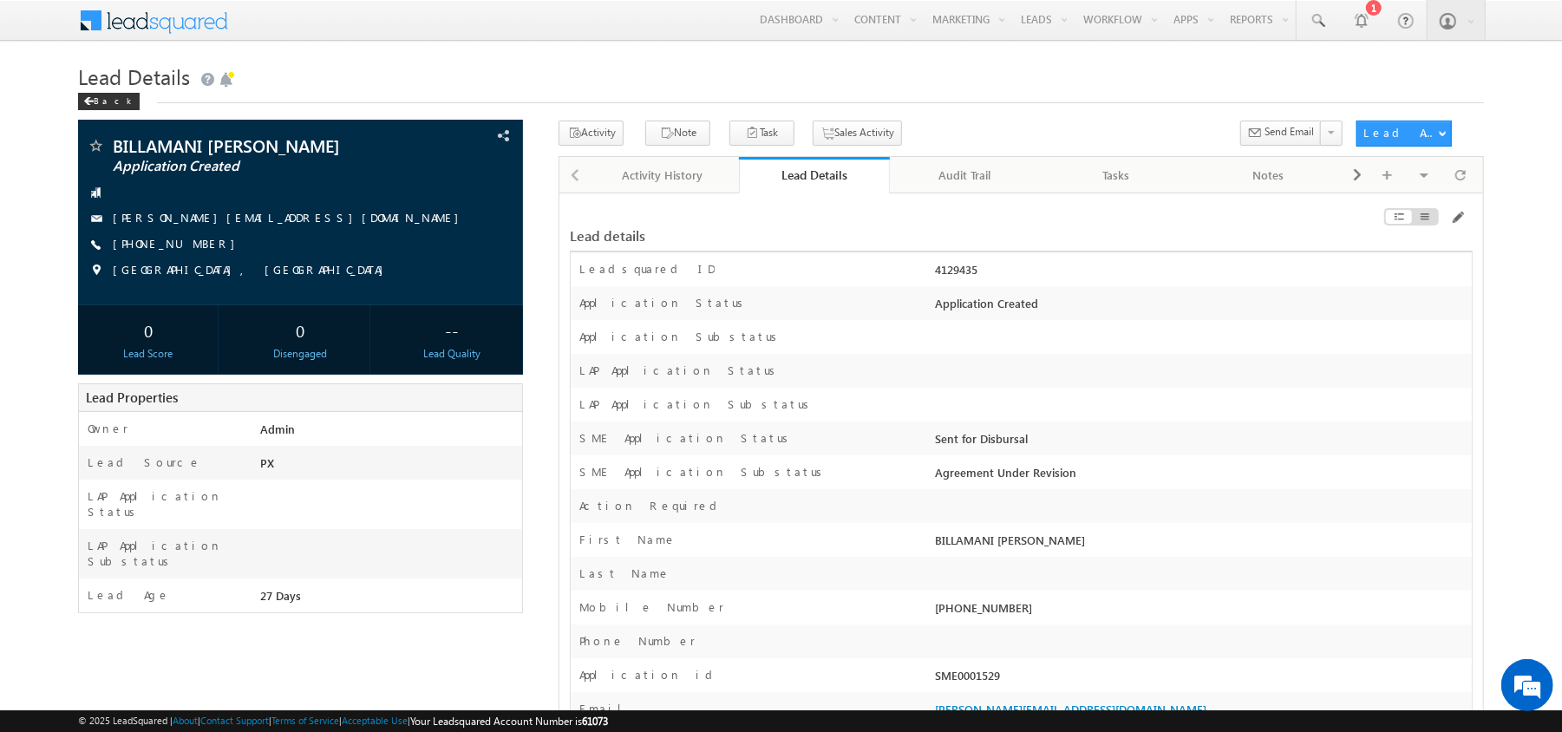
click at [940, 281] on div "4129435" at bounding box center [1201, 273] width 540 height 24
copy div "4129435"
click at [1450, 217] on span at bounding box center [1457, 218] width 14 height 14
click at [1457, 212] on span at bounding box center [1457, 218] width 14 height 14
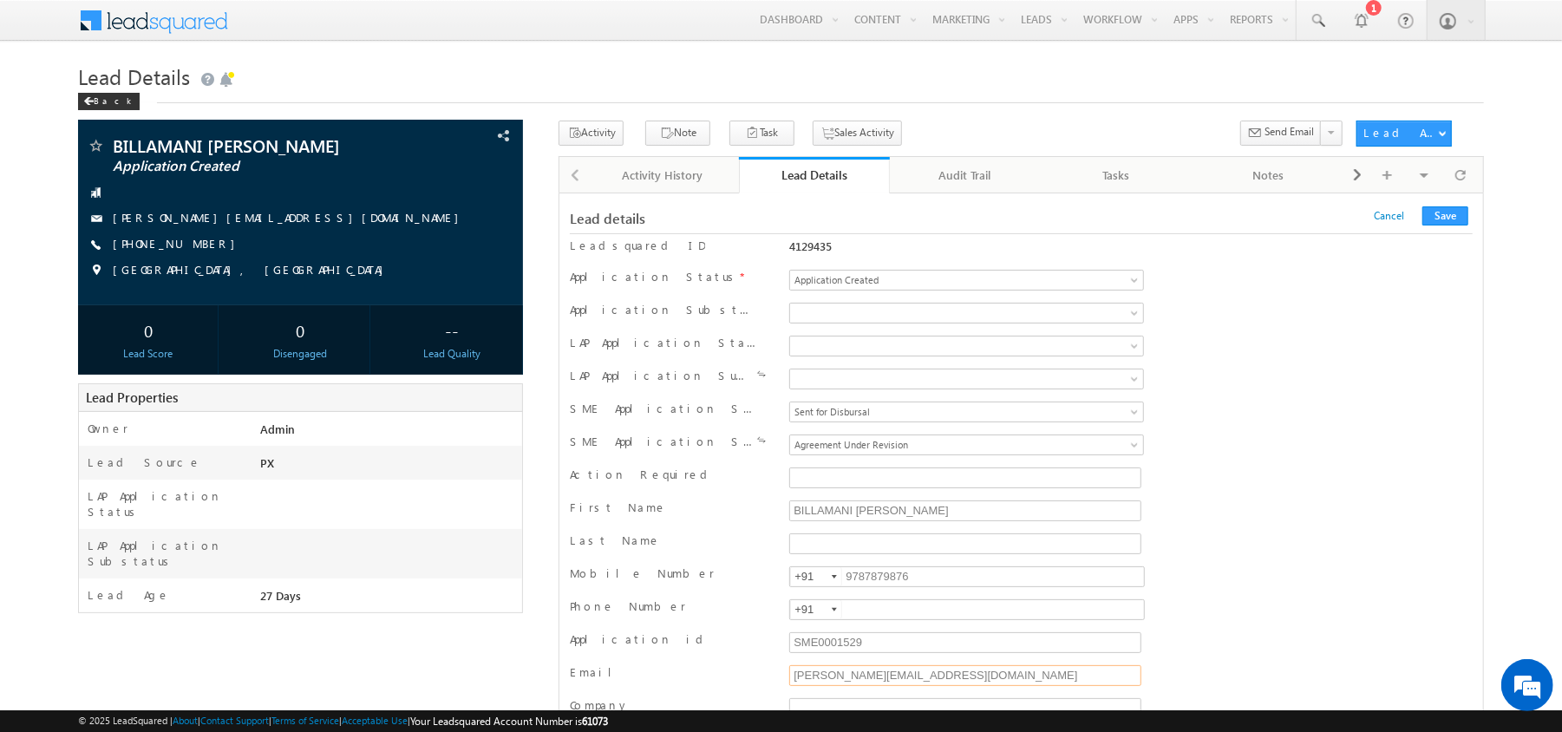
click at [895, 676] on input "[PERSON_NAME][EMAIL_ADDRESS][DOMAIN_NAME]" at bounding box center [965, 675] width 352 height 21
paste input "[EMAIL_ADDRESS]"
type input "[EMAIL_ADDRESS][DOMAIN_NAME]"
click at [1444, 223] on button "Save" at bounding box center [1445, 215] width 46 height 19
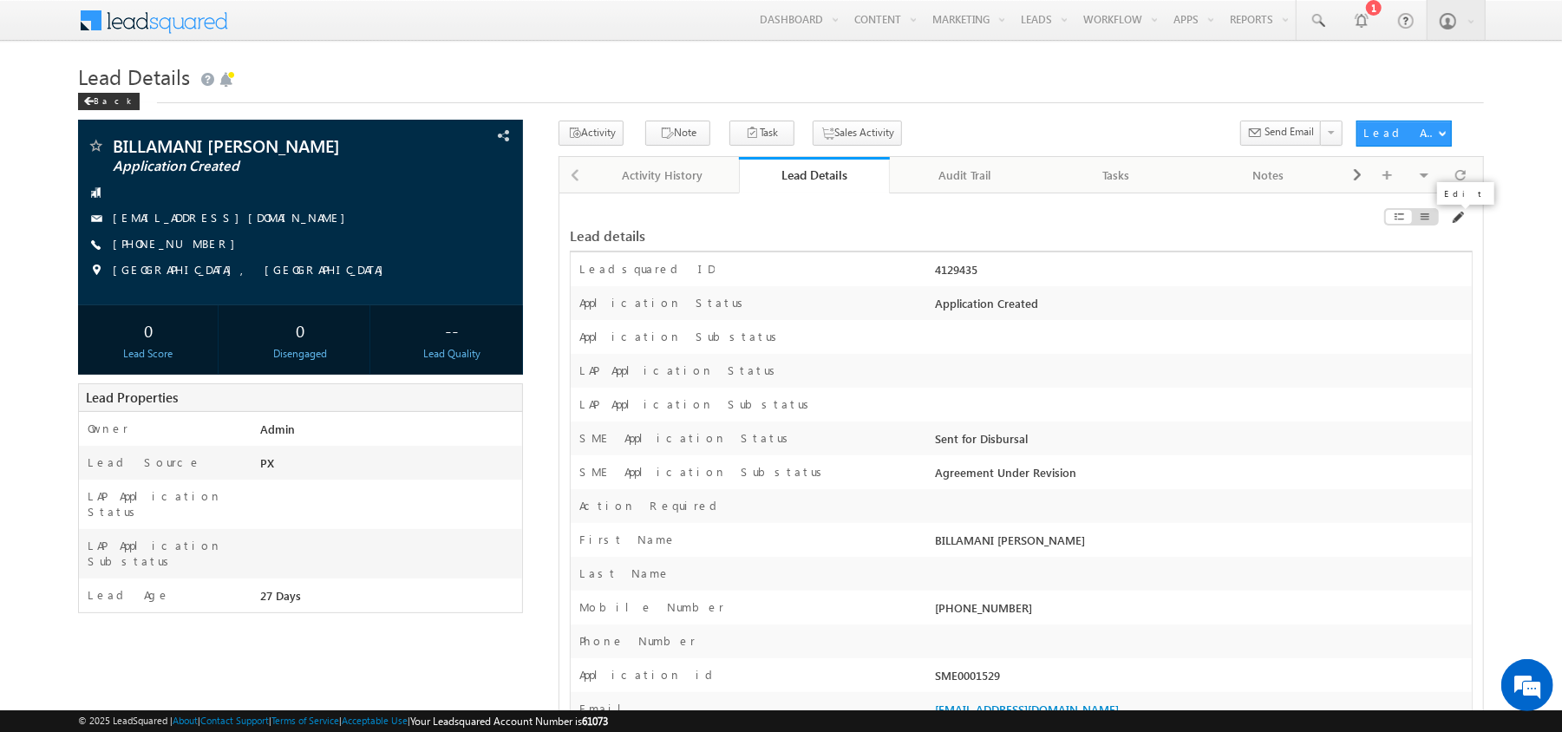
click at [1454, 225] on span at bounding box center [1457, 218] width 14 height 14
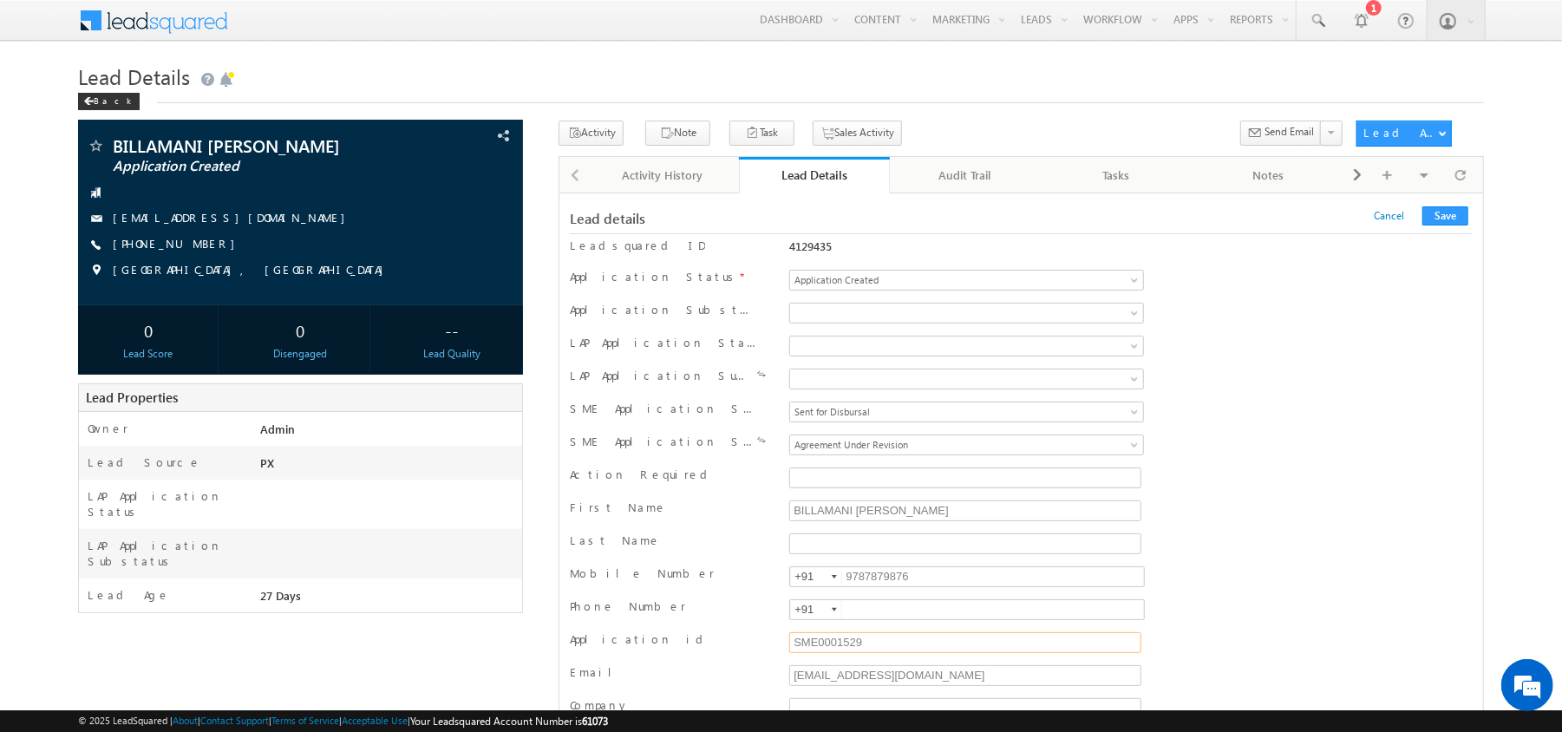
click at [905, 652] on input "SME0001529" at bounding box center [965, 642] width 352 height 21
click at [985, 713] on div "© 2025 LeadSquared | About | Contact Support | Terms of Service | Acceptable Us…" at bounding box center [781, 721] width 1406 height 16
click at [964, 686] on input "[EMAIL_ADDRESS][DOMAIN_NAME]" at bounding box center [965, 675] width 352 height 21
paste input "[EMAIL_ADDRESS]"
type input "[EMAIL_ADDRESS][DOMAIN_NAME]"
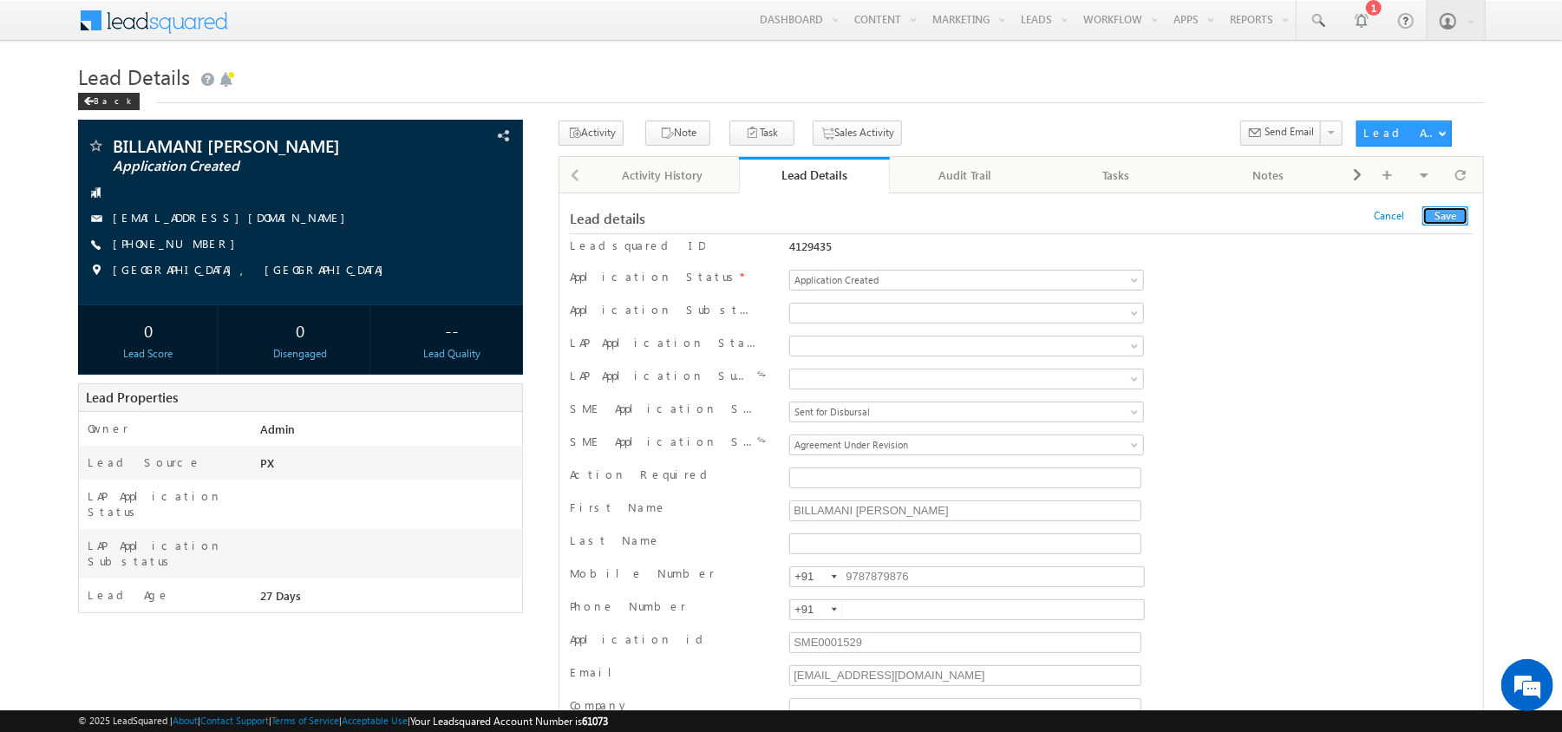
click at [1453, 219] on button "Save" at bounding box center [1445, 215] width 46 height 19
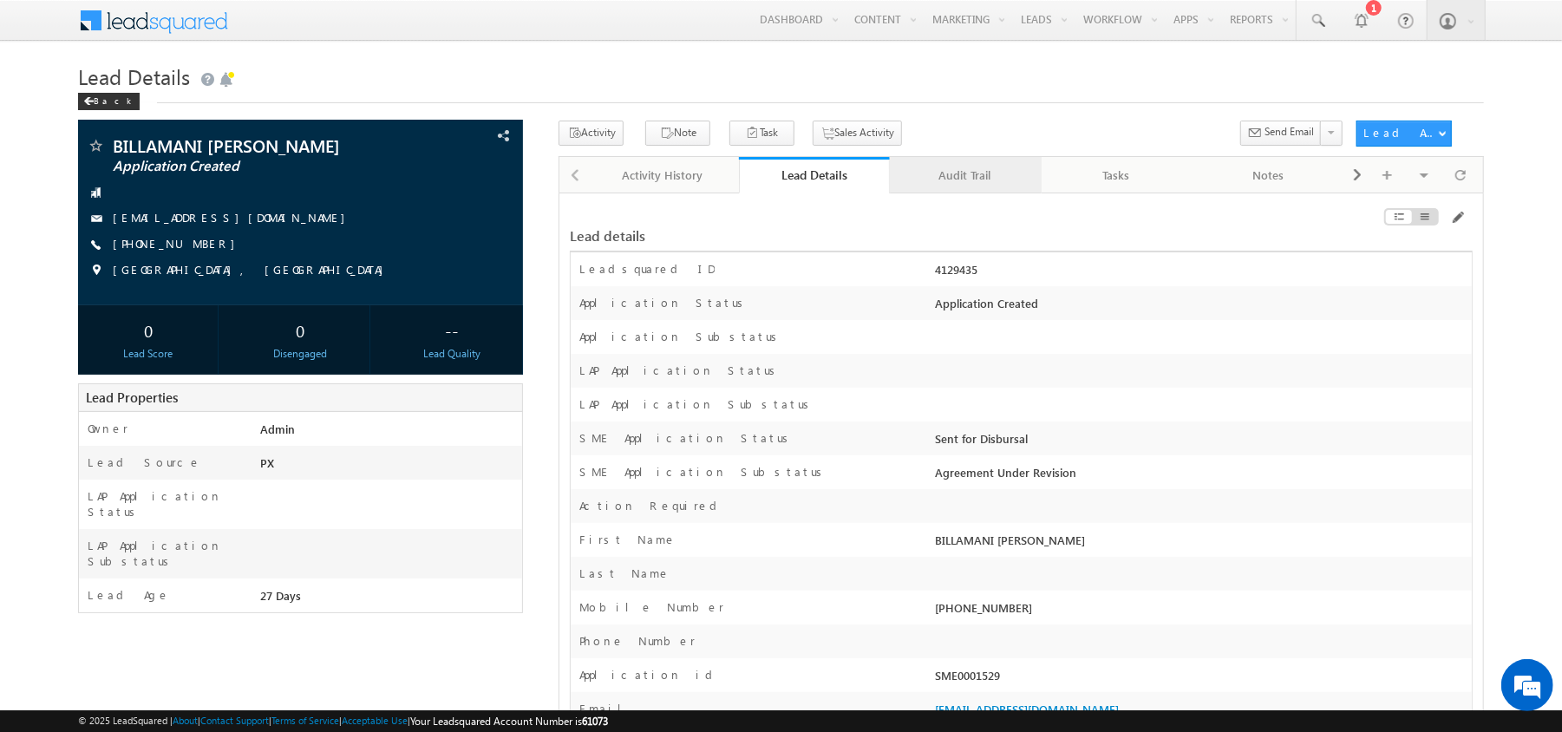
click at [968, 177] on div "Audit Trail" at bounding box center [965, 175] width 122 height 21
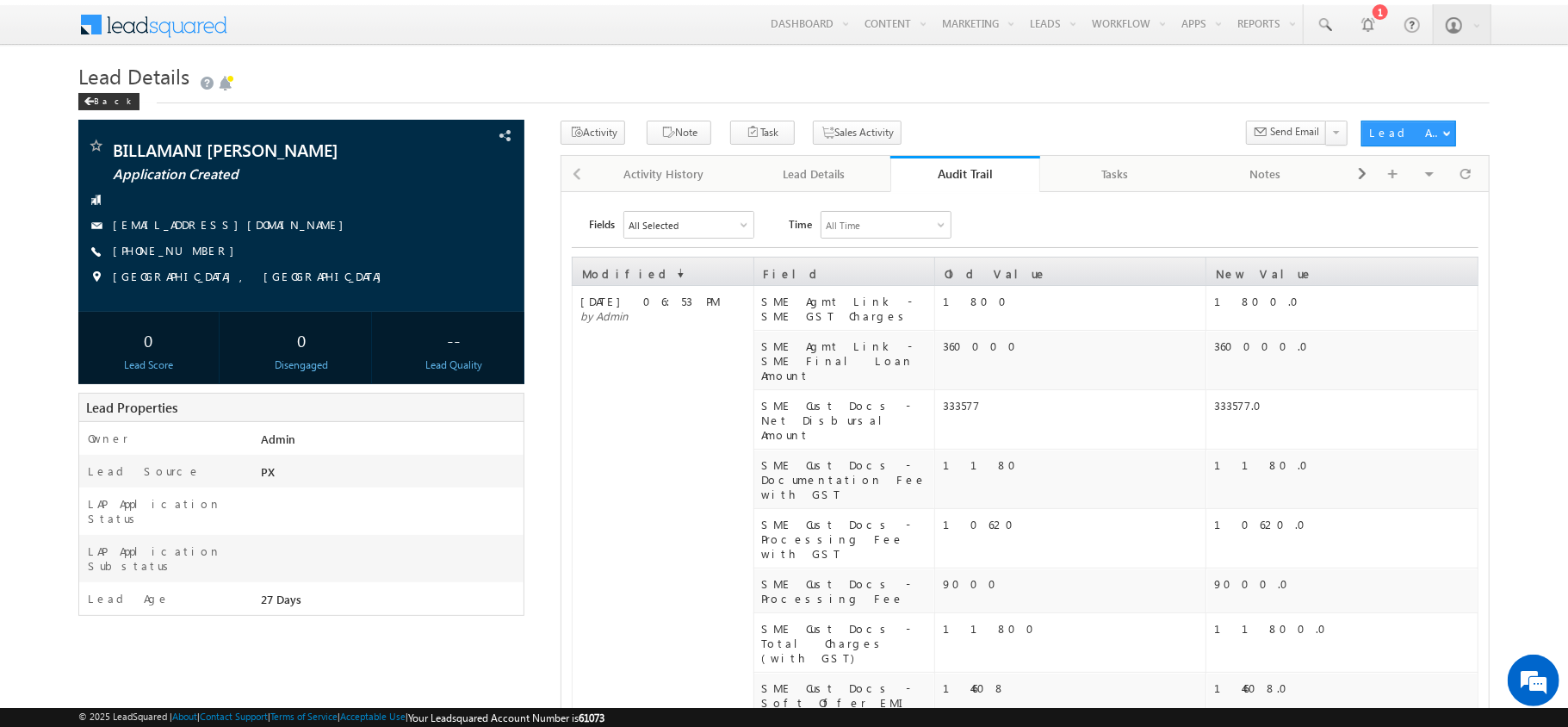
click at [961, 176] on div "Audit Trail" at bounding box center [966, 174] width 125 height 16
